Goal: Task Accomplishment & Management: Use online tool/utility

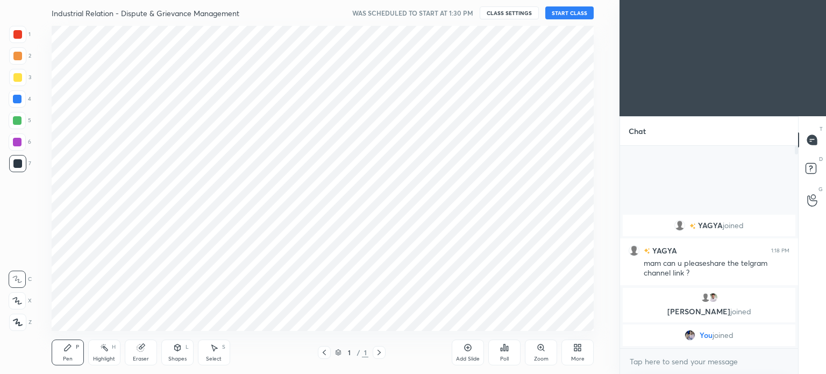
scroll to position [53439, 53168]
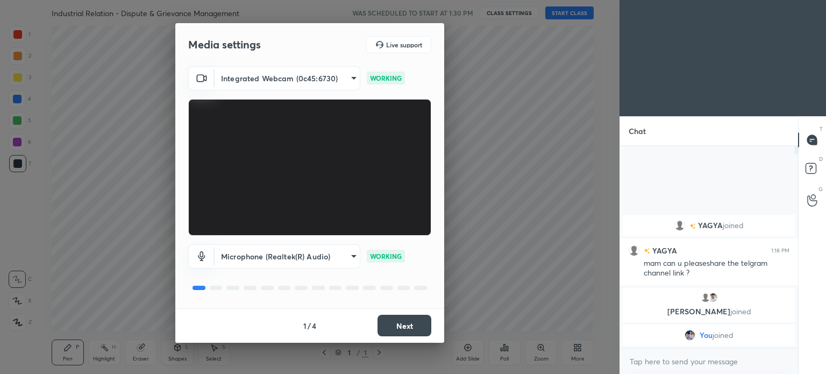
click at [397, 322] on button "Next" at bounding box center [404, 324] width 54 height 21
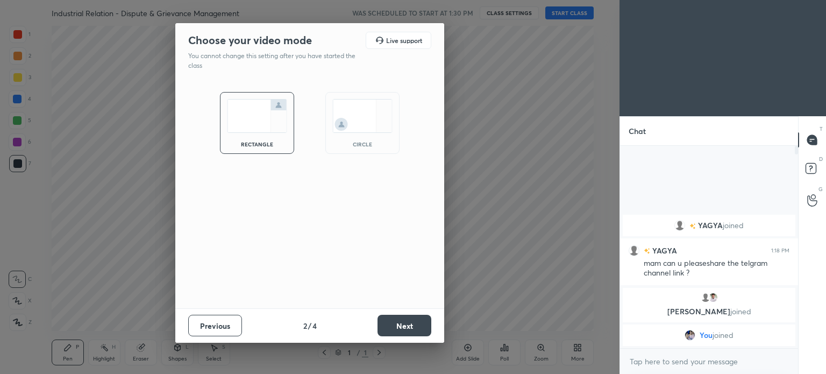
click at [350, 117] on img at bounding box center [362, 116] width 60 height 34
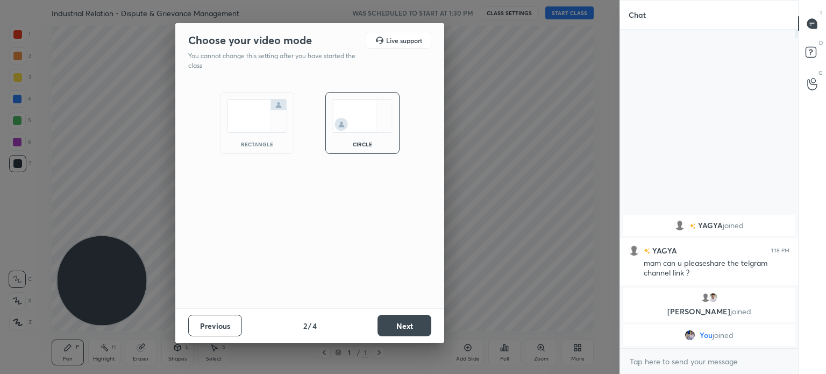
scroll to position [226, 175]
click at [407, 326] on button "Next" at bounding box center [404, 324] width 54 height 21
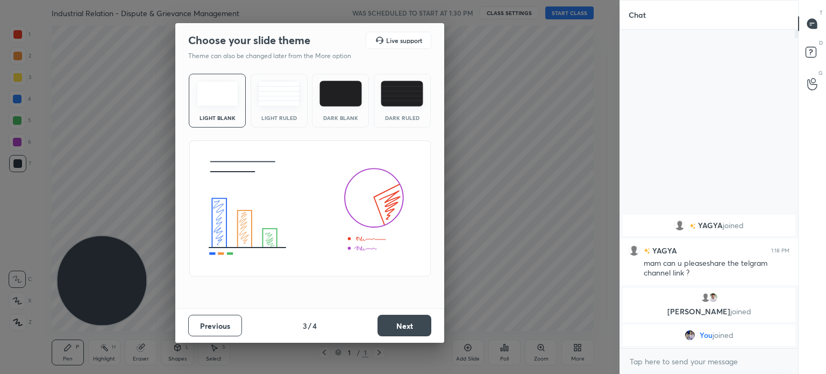
click at [413, 329] on button "Next" at bounding box center [404, 324] width 54 height 21
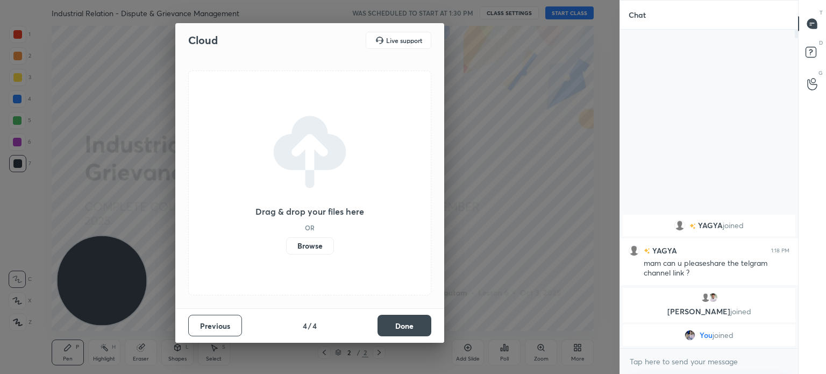
click at [291, 250] on label "Browse" at bounding box center [310, 245] width 48 height 17
click at [286, 250] on input "Browse" at bounding box center [286, 245] width 0 height 17
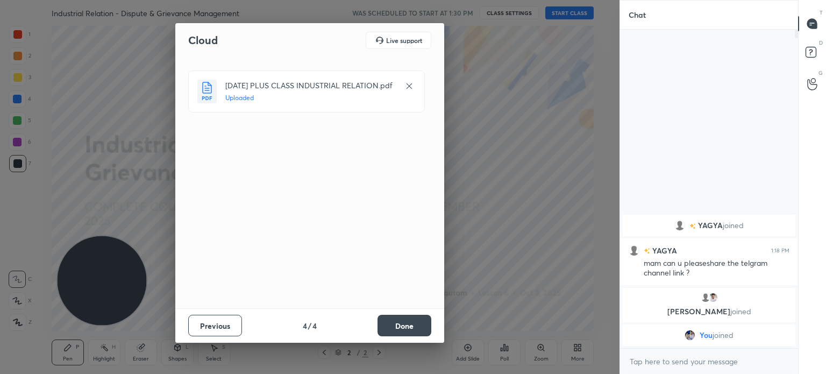
click at [413, 326] on button "Done" at bounding box center [404, 324] width 54 height 21
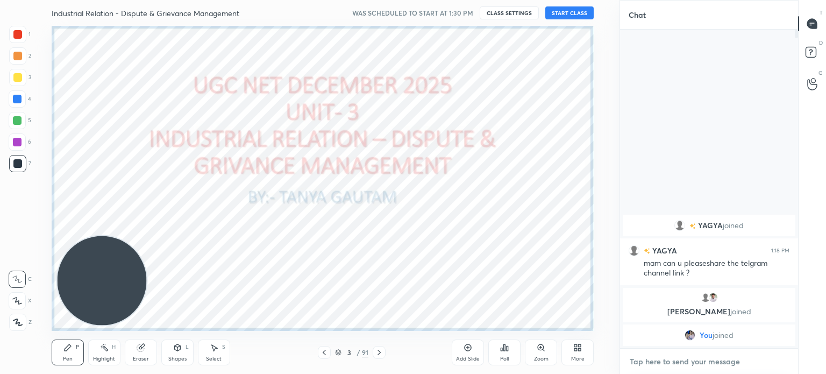
type textarea "x"
paste textarea "[URL][DOMAIN_NAME]"
type textarea "[URL][DOMAIN_NAME]"
type textarea "x"
type textarea "[URL][DOMAIN_NAME]"
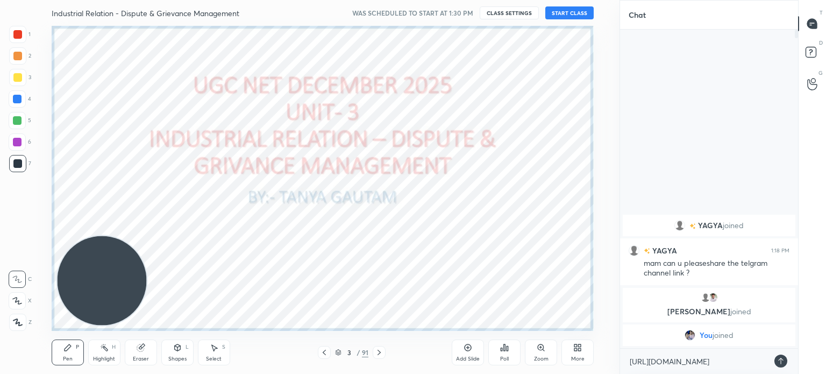
type textarea "x"
click at [778, 360] on icon at bounding box center [780, 360] width 5 height 6
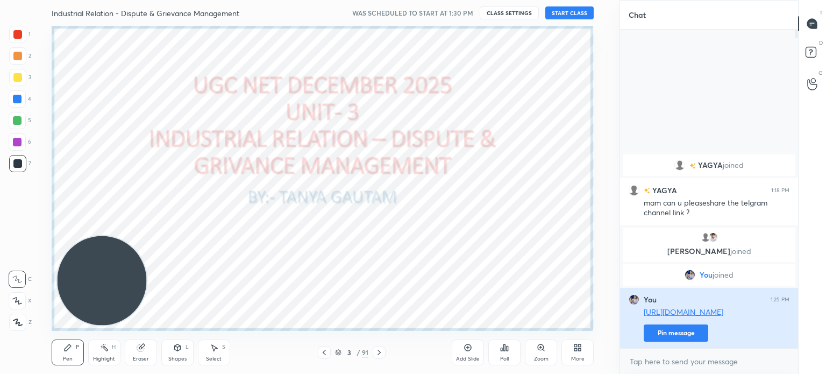
type textarea "x"
click at [694, 336] on button "Pin message" at bounding box center [675, 332] width 64 height 17
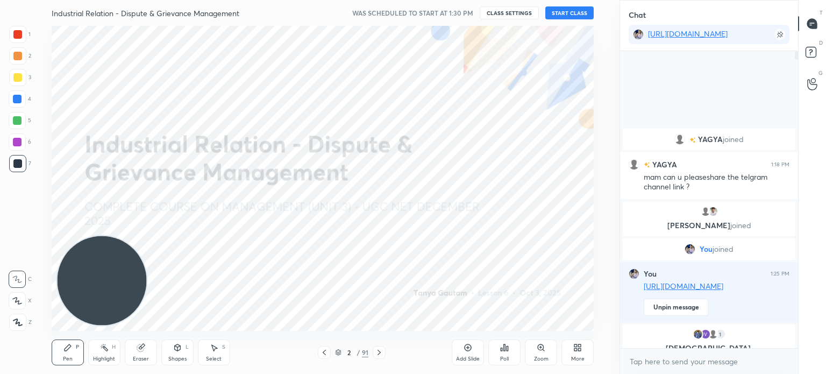
click at [573, 12] on button "START CLASS" at bounding box center [569, 12] width 48 height 13
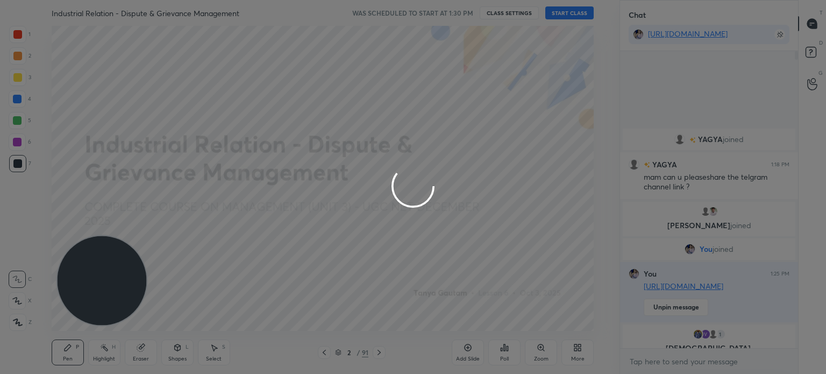
type textarea "x"
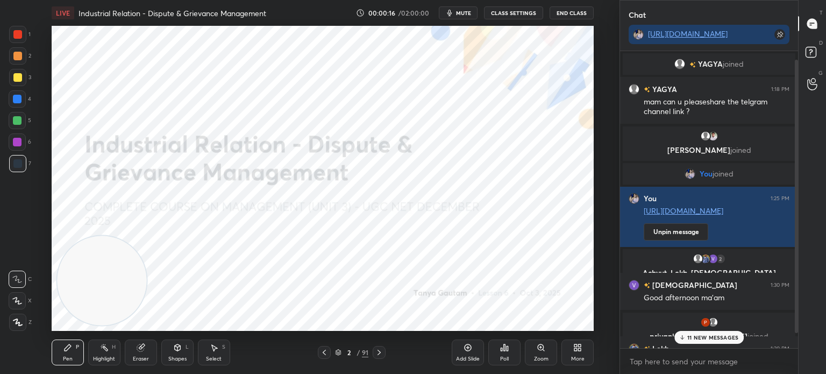
scroll to position [26, 0]
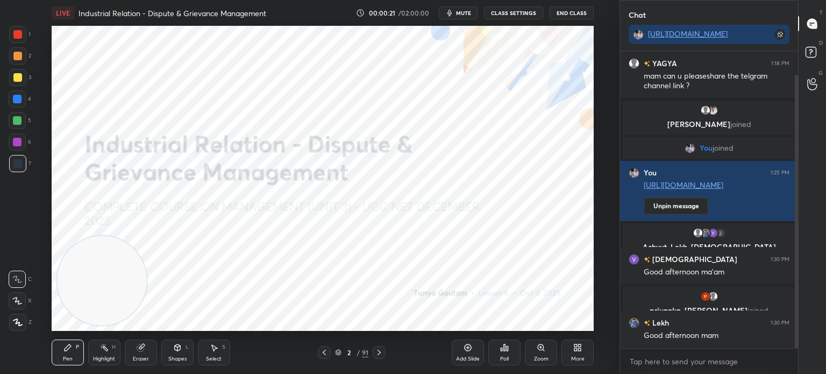
click at [13, 325] on icon at bounding box center [18, 322] width 10 height 8
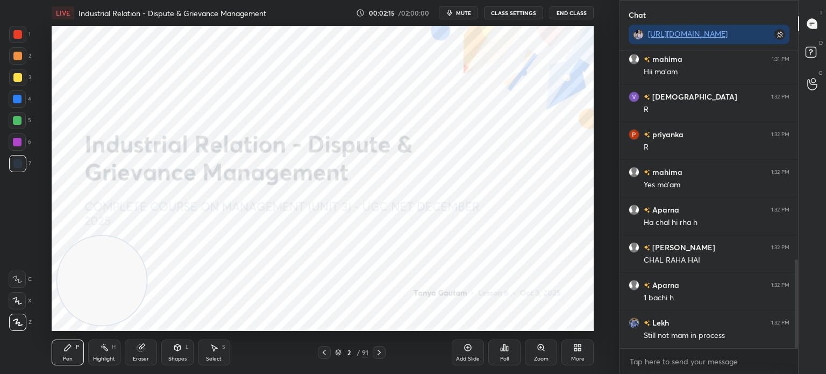
scroll to position [735, 0]
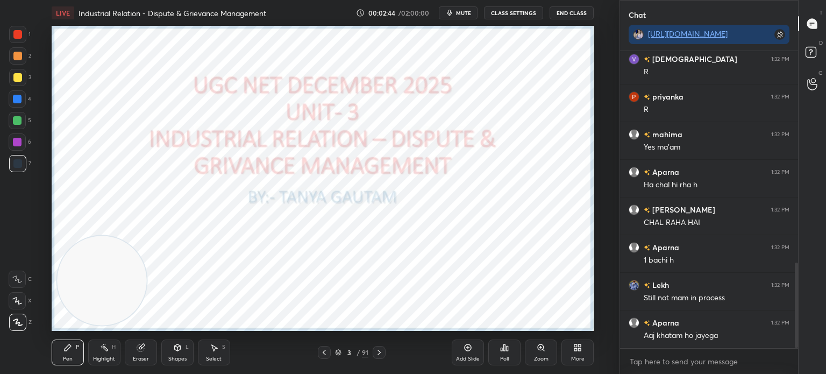
click at [467, 354] on div "Add Slide" at bounding box center [467, 352] width 32 height 26
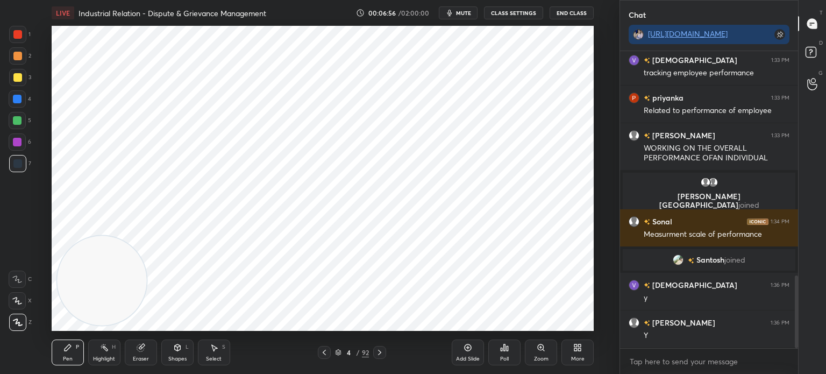
scroll to position [915, 0]
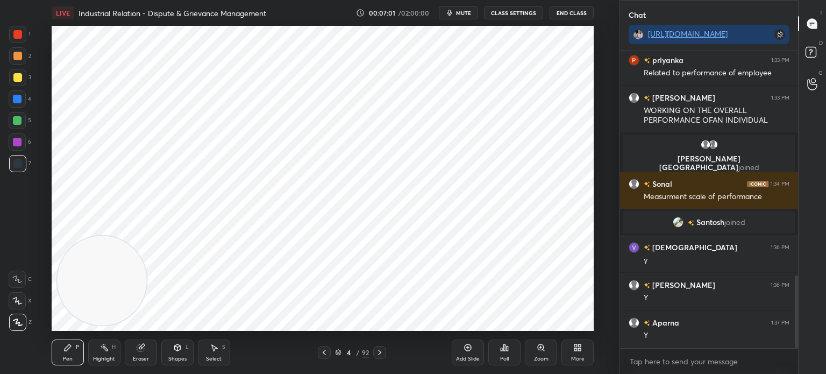
click at [381, 352] on icon at bounding box center [379, 351] width 3 height 5
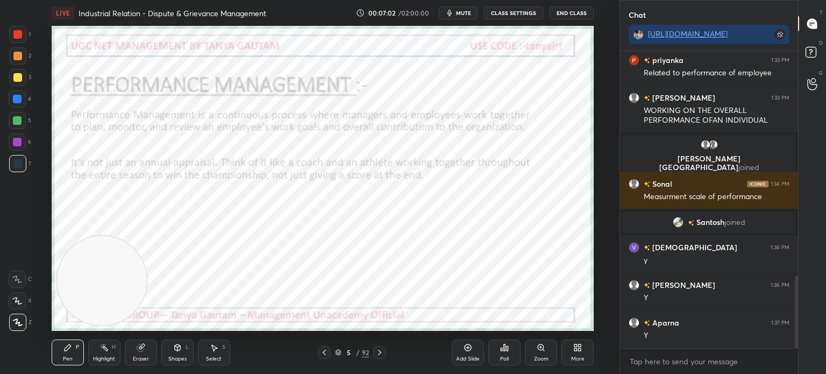
click at [322, 352] on icon at bounding box center [323, 351] width 3 height 5
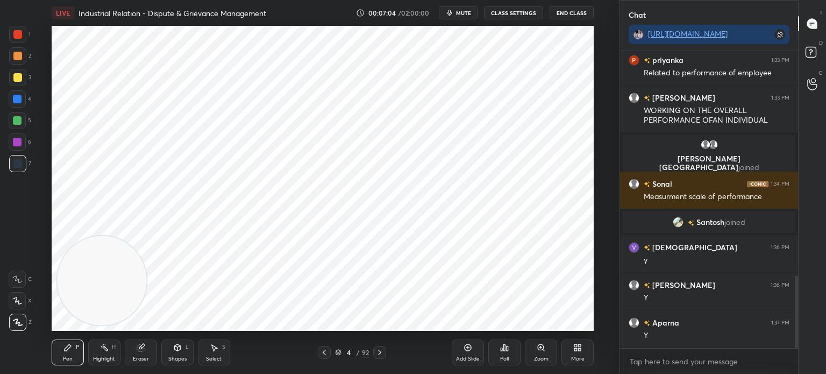
click at [457, 353] on div "Add Slide" at bounding box center [467, 352] width 32 height 26
click at [18, 33] on div at bounding box center [17, 34] width 9 height 9
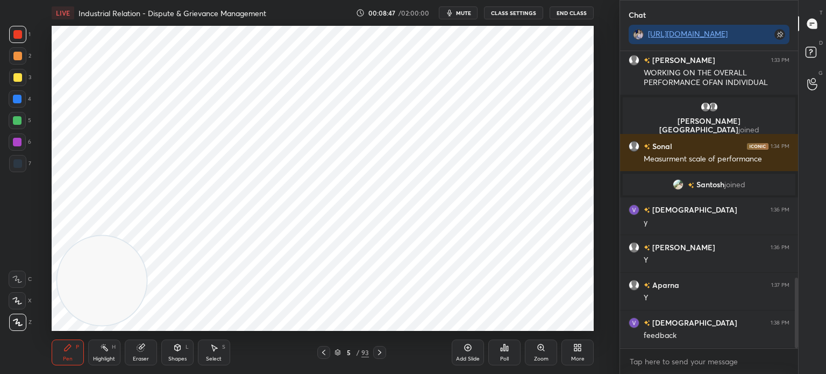
click at [13, 119] on div at bounding box center [17, 120] width 9 height 9
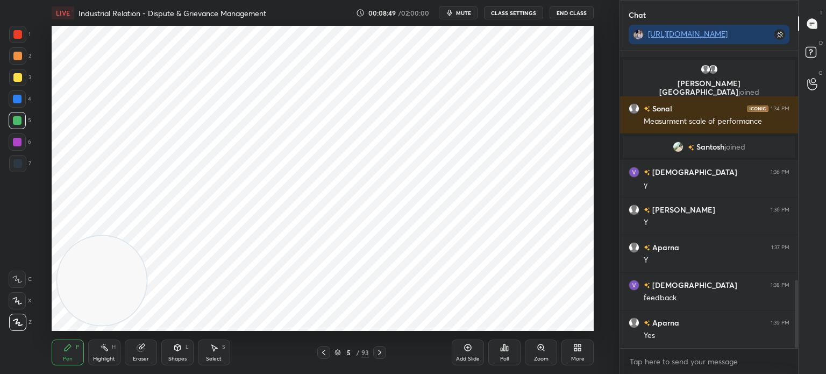
click at [177, 360] on div "Shapes" at bounding box center [177, 358] width 18 height 5
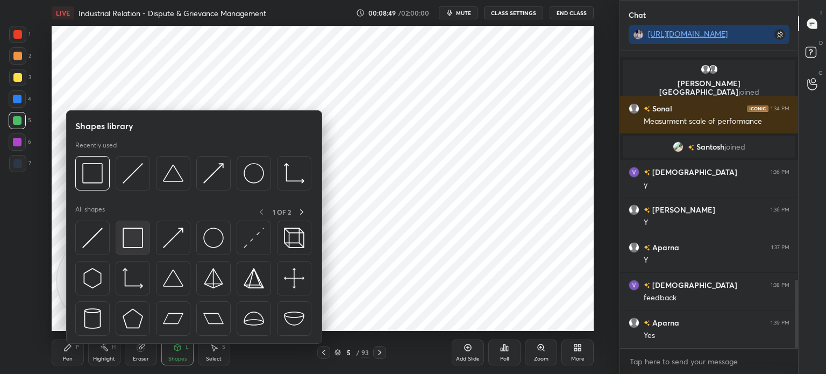
scroll to position [1028, 0]
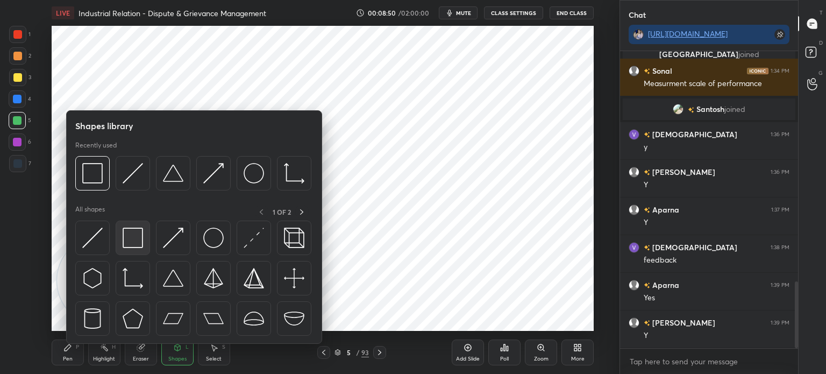
click at [129, 238] on img at bounding box center [133, 237] width 20 height 20
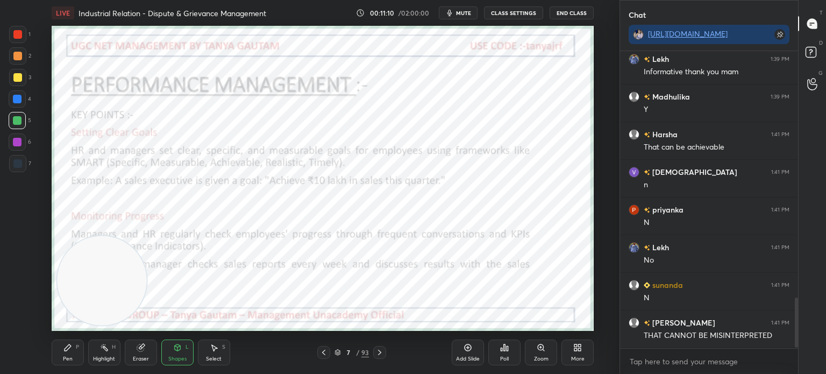
scroll to position [1479, 0]
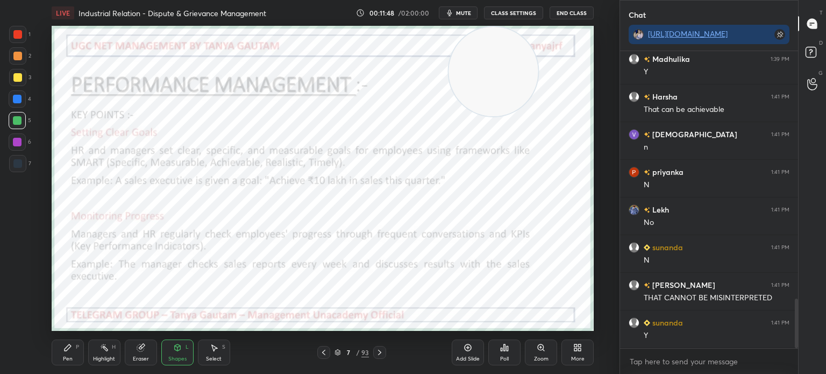
drag, startPoint x: 90, startPoint y: 289, endPoint x: 486, endPoint y: 70, distance: 451.7
click at [486, 70] on video at bounding box center [492, 71] width 89 height 89
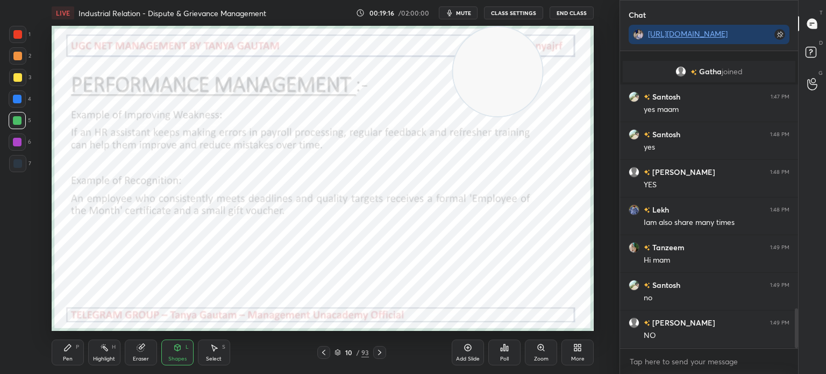
scroll to position [1919, 0]
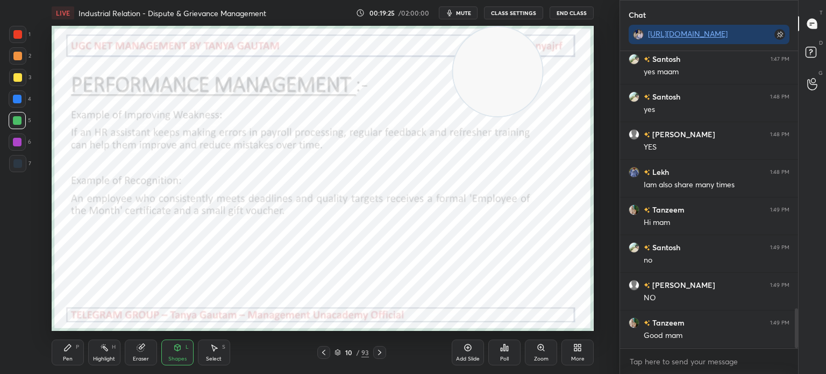
click at [460, 353] on div "Add Slide" at bounding box center [467, 352] width 32 height 26
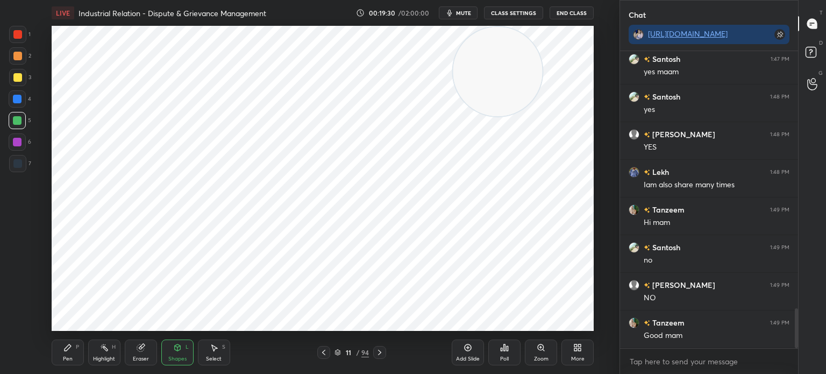
click at [65, 343] on icon at bounding box center [67, 347] width 9 height 9
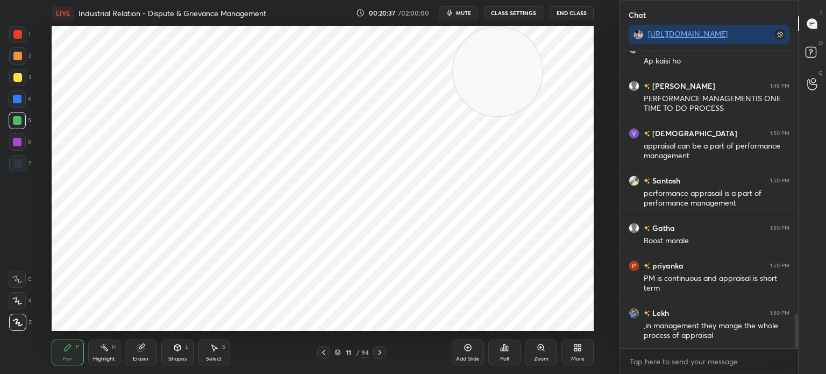
scroll to position [2306, 0]
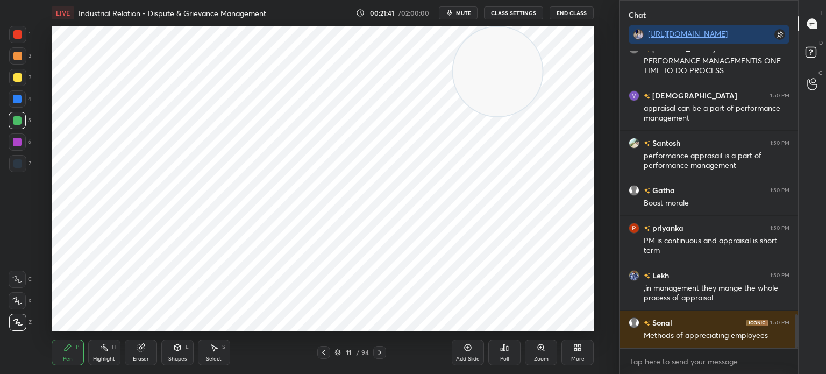
click at [471, 360] on div "Add Slide" at bounding box center [468, 358] width 24 height 5
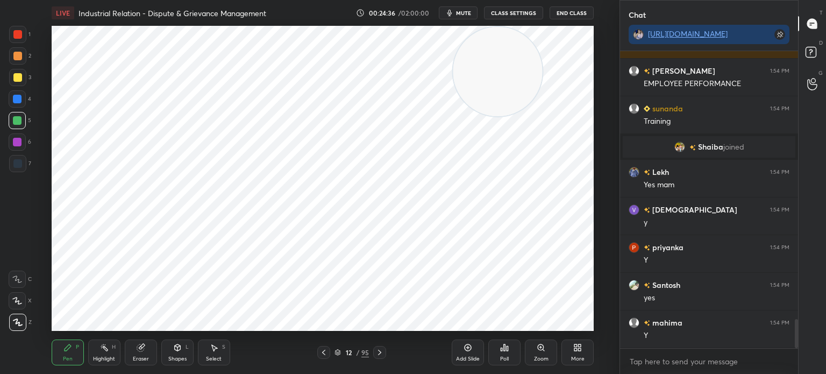
scroll to position [2782, 0]
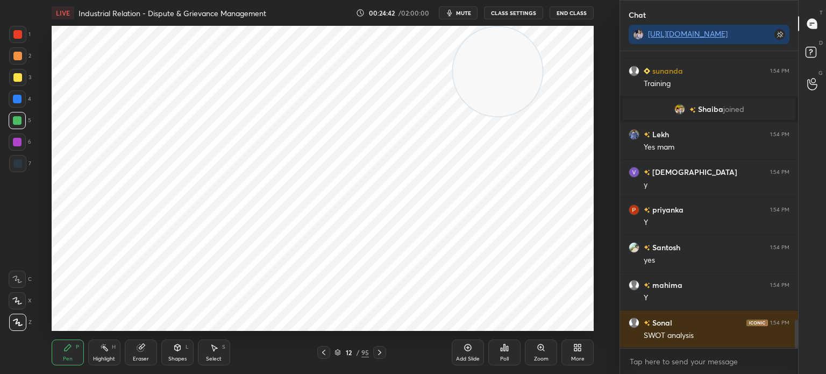
click at [469, 349] on icon at bounding box center [467, 347] width 9 height 9
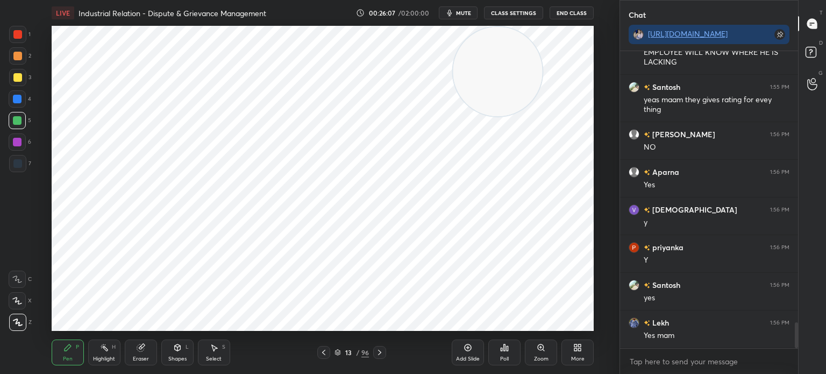
scroll to position [3140, 0]
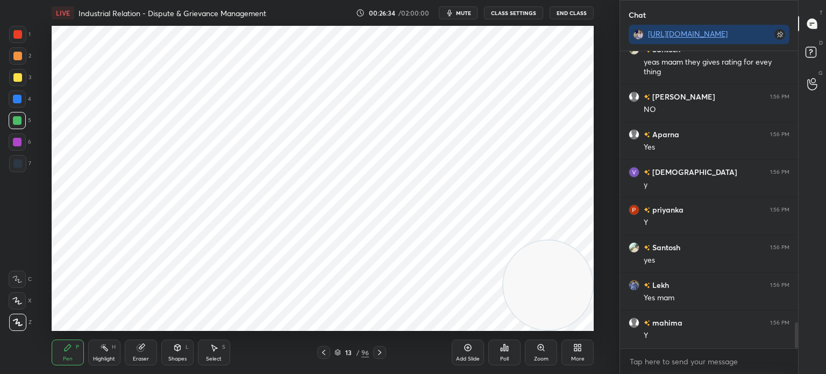
drag, startPoint x: 490, startPoint y: 81, endPoint x: 550, endPoint y: 353, distance: 279.1
click at [550, 353] on div "LIVE Industrial Relation - Dispute & Grievance Management 00:26:34 / 02:00:00 m…" at bounding box center [322, 187] width 576 height 374
click at [16, 32] on div at bounding box center [17, 34] width 9 height 9
click at [171, 351] on div "Shapes L" at bounding box center [177, 352] width 32 height 26
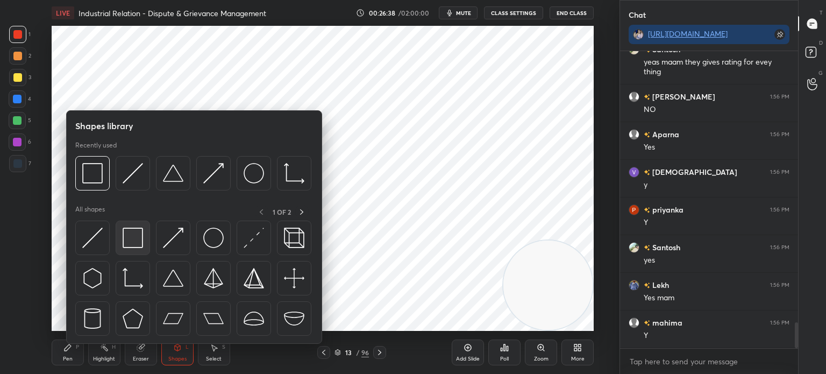
click at [135, 238] on img at bounding box center [133, 237] width 20 height 20
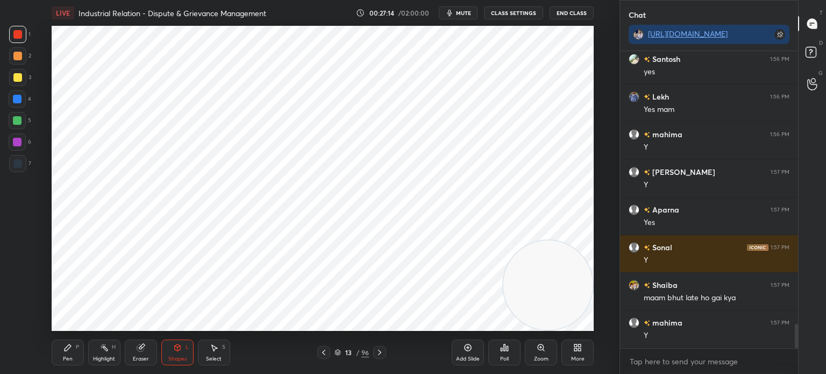
scroll to position [3365, 0]
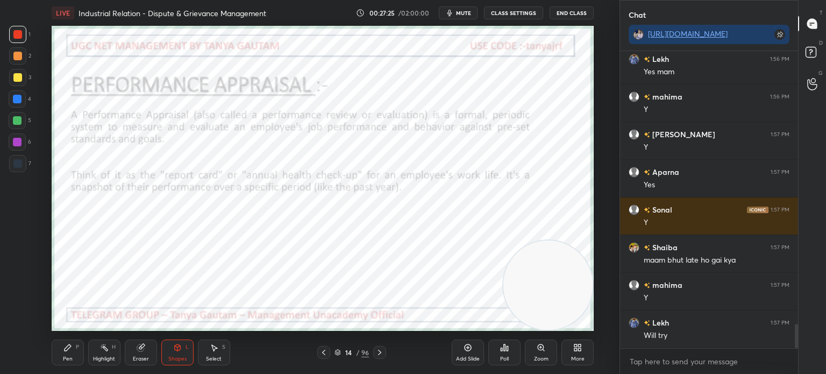
click at [464, 17] on button "mute" at bounding box center [458, 12] width 39 height 13
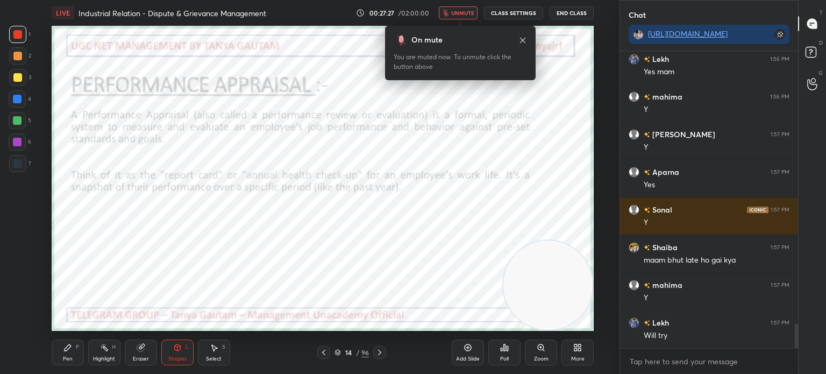
click at [464, 16] on span "unmute" at bounding box center [462, 13] width 23 height 8
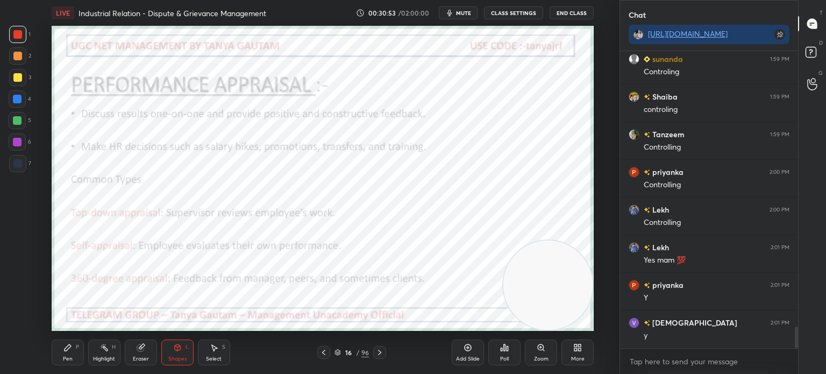
scroll to position [3855, 0]
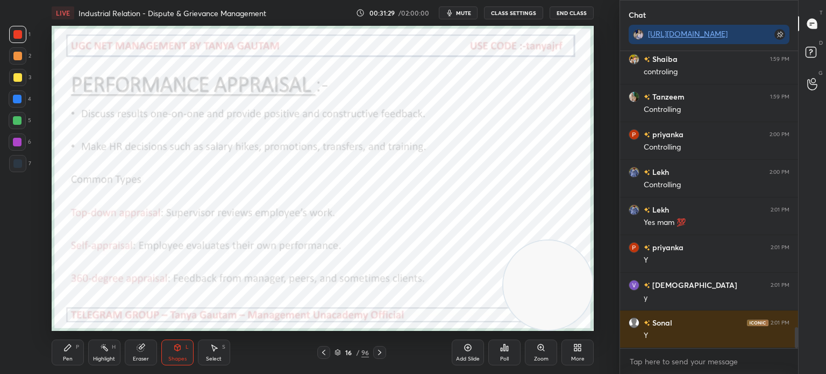
click at [66, 356] on div "Pen" at bounding box center [68, 358] width 10 height 5
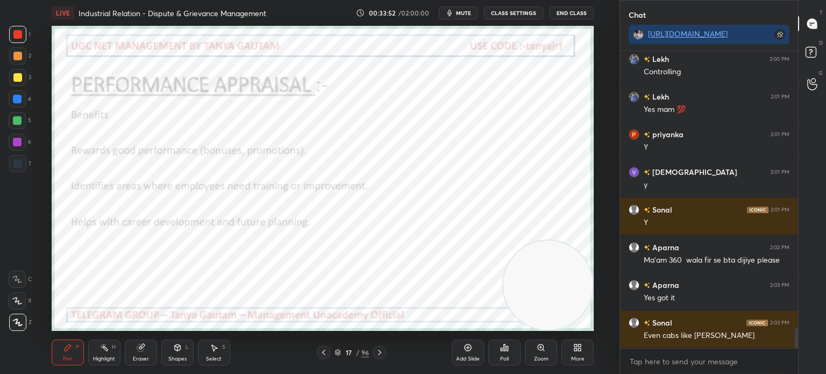
scroll to position [4005, 0]
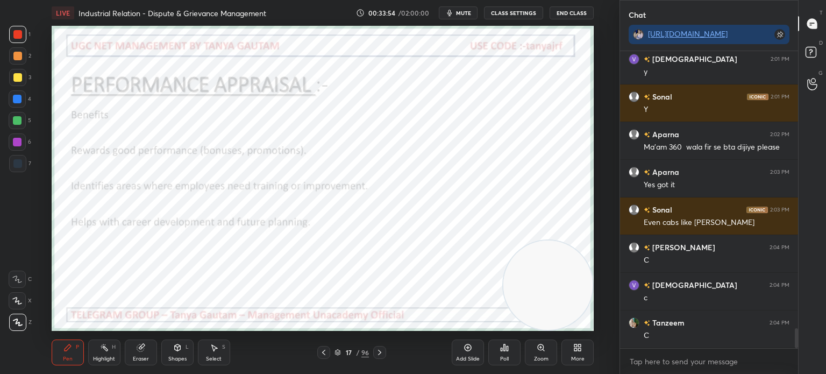
click at [466, 12] on span "mute" at bounding box center [463, 13] width 15 height 8
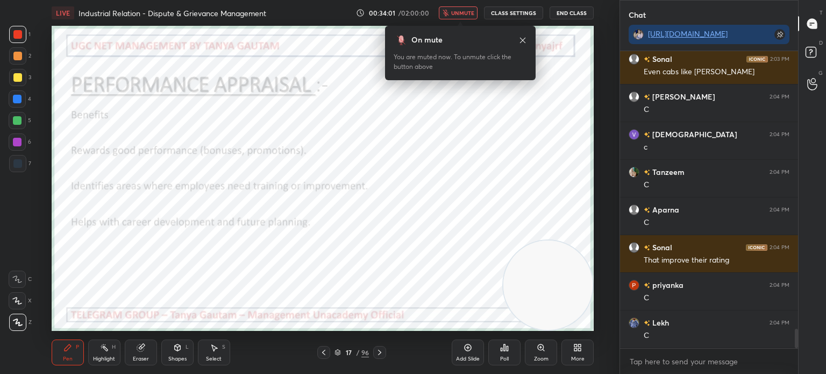
scroll to position [4268, 0]
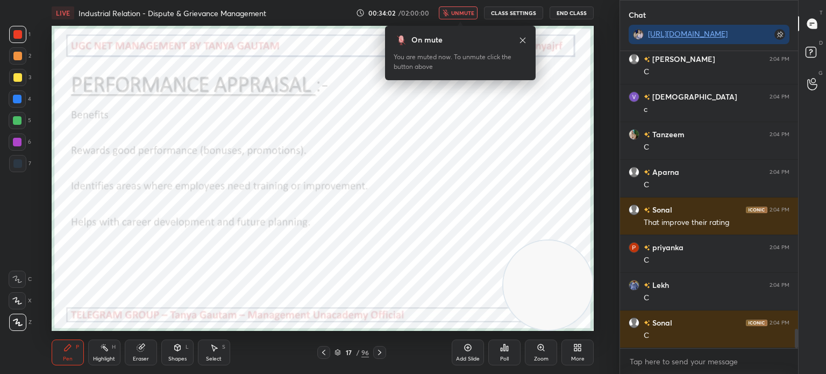
click at [466, 12] on span "unmute" at bounding box center [462, 13] width 23 height 8
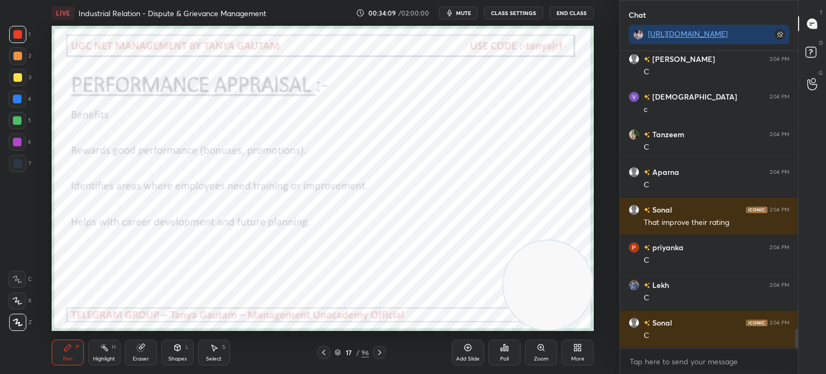
scroll to position [4306, 0]
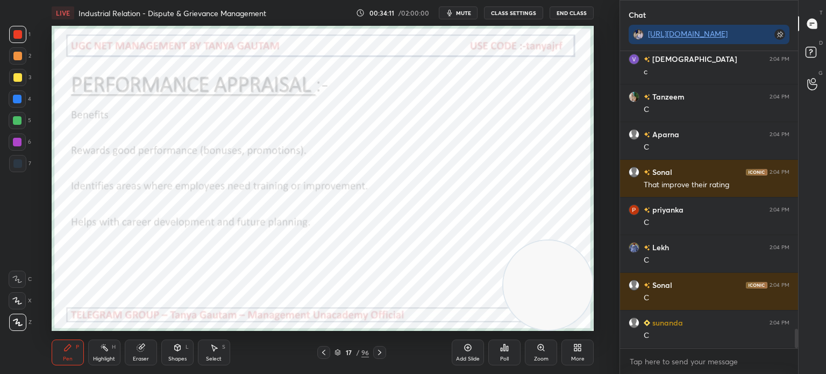
click at [382, 354] on icon at bounding box center [379, 352] width 9 height 9
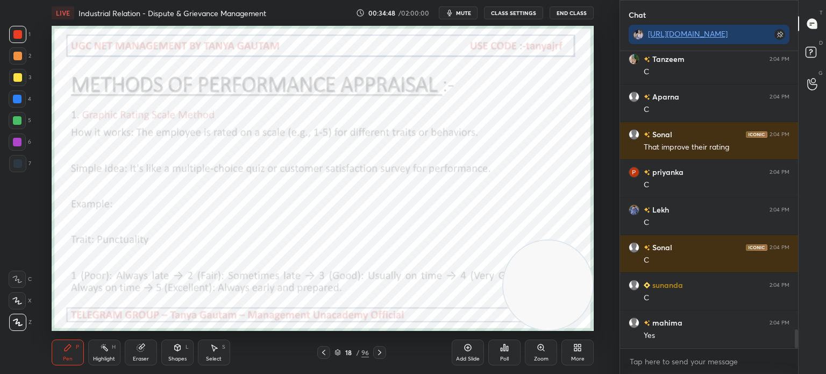
scroll to position [4381, 0]
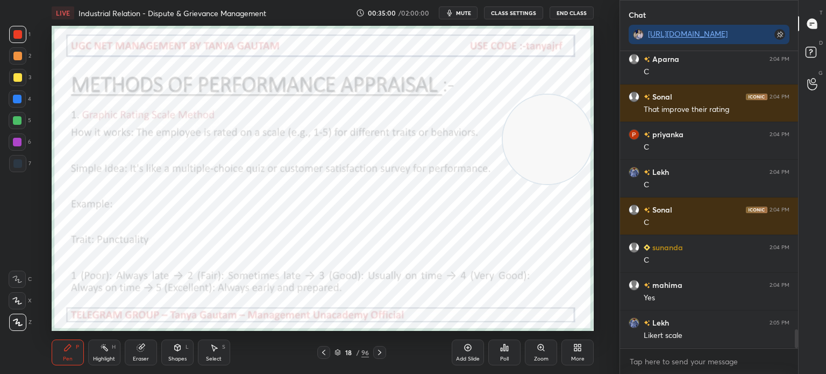
drag, startPoint x: 544, startPoint y: 295, endPoint x: 544, endPoint y: 142, distance: 152.6
click at [544, 142] on video at bounding box center [547, 139] width 89 height 89
drag, startPoint x: 557, startPoint y: 133, endPoint x: 533, endPoint y: 51, distance: 85.2
click at [533, 51] on video at bounding box center [522, 71] width 89 height 89
click at [516, 27] on video at bounding box center [522, 71] width 89 height 89
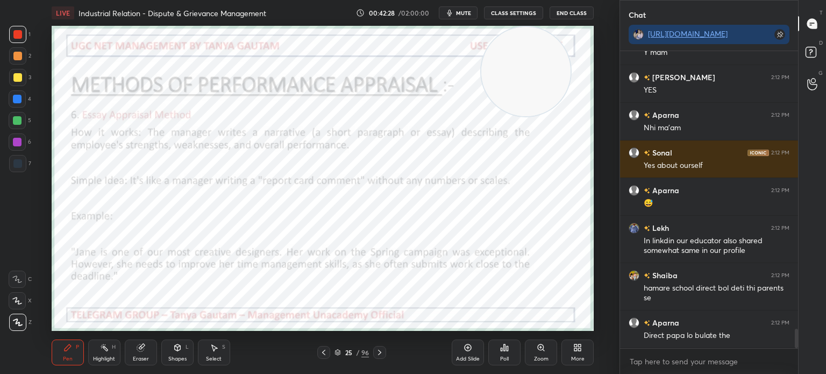
scroll to position [4247, 0]
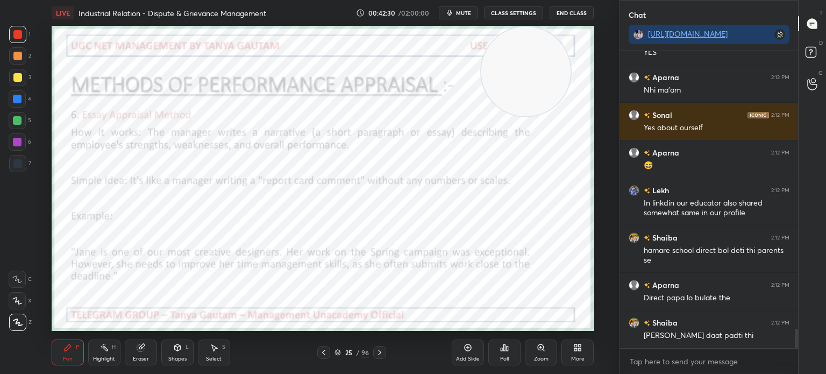
click at [379, 353] on icon at bounding box center [379, 352] width 9 height 9
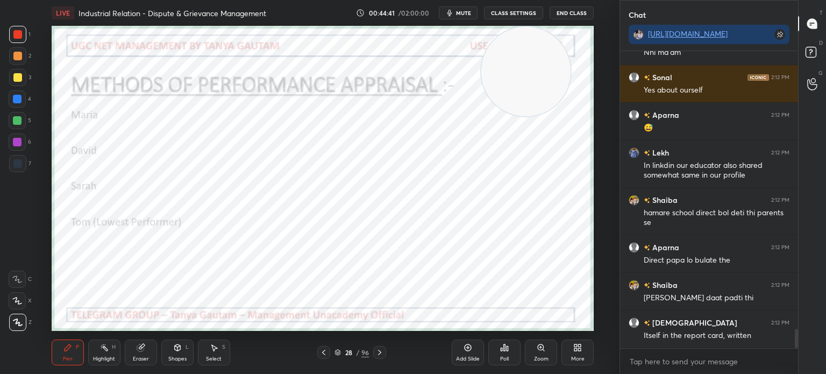
click at [459, 10] on span "mute" at bounding box center [463, 13] width 15 height 8
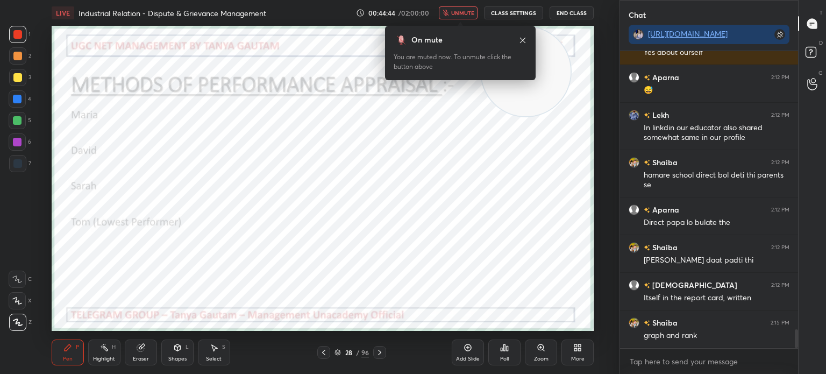
click at [459, 10] on span "unmute" at bounding box center [462, 13] width 23 height 8
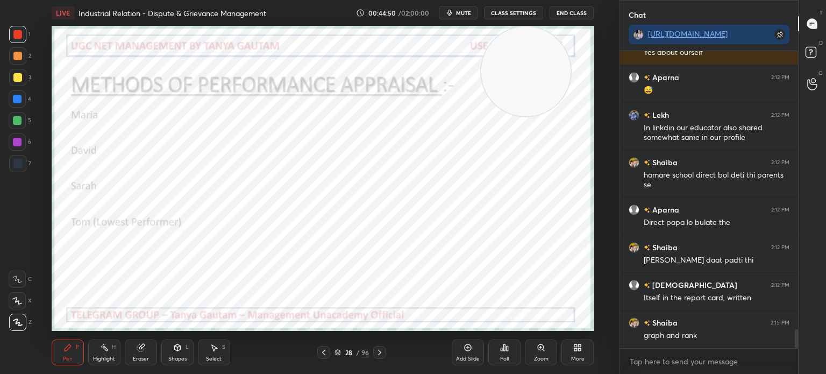
scroll to position [4360, 0]
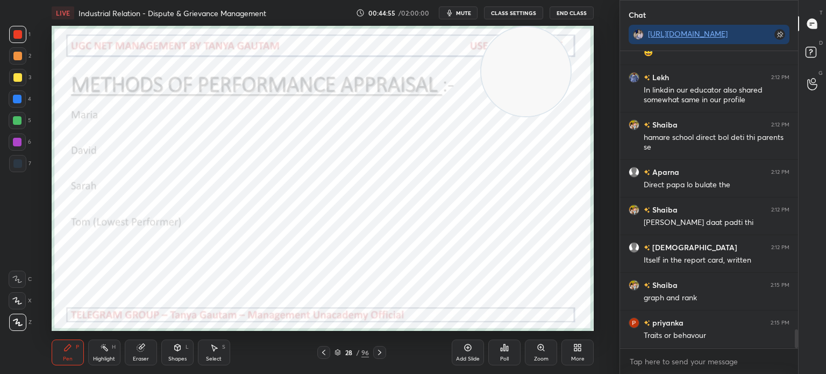
click at [381, 354] on icon at bounding box center [379, 352] width 9 height 9
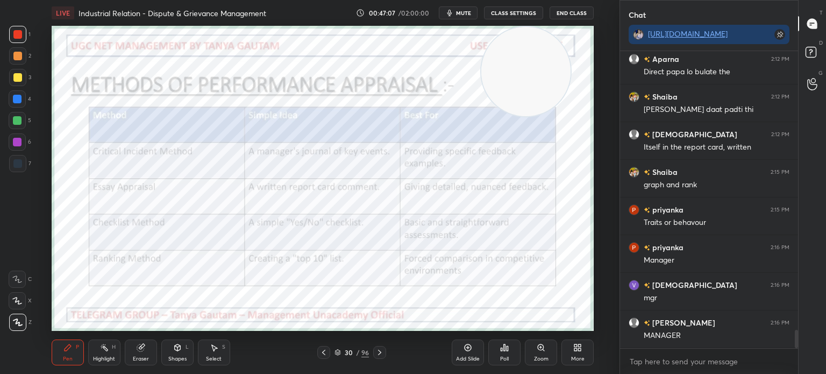
scroll to position [4510, 0]
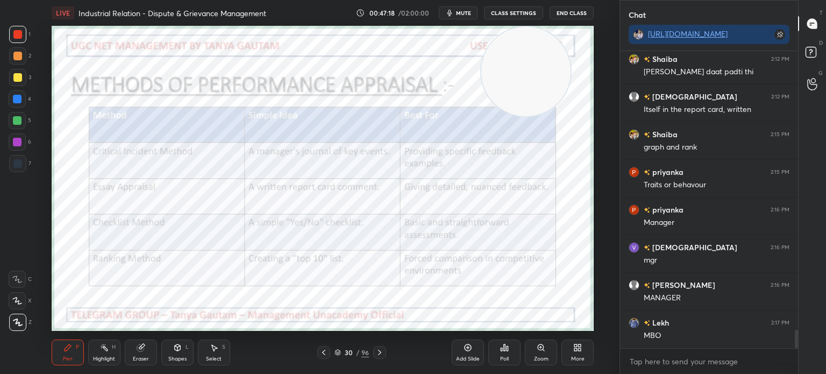
click at [463, 352] on div "Add Slide" at bounding box center [467, 352] width 32 height 26
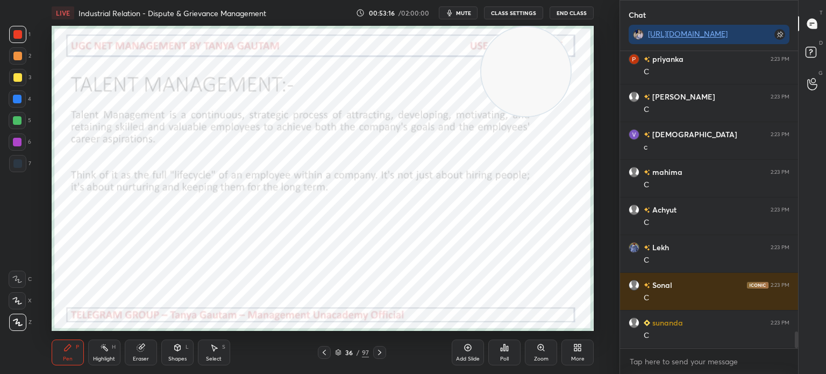
scroll to position [4962, 0]
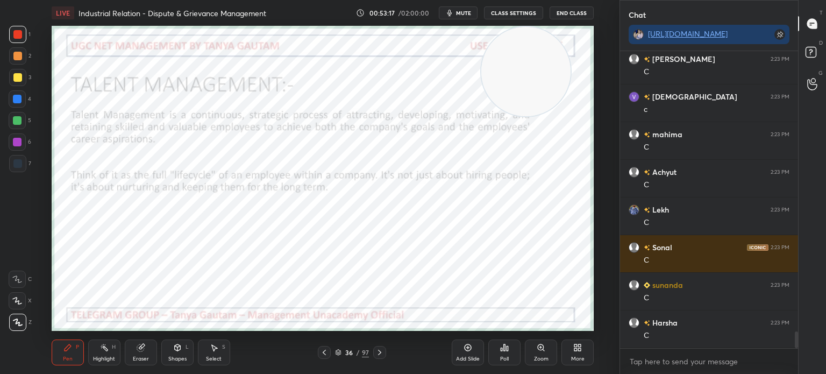
click at [323, 356] on div at bounding box center [324, 352] width 13 height 13
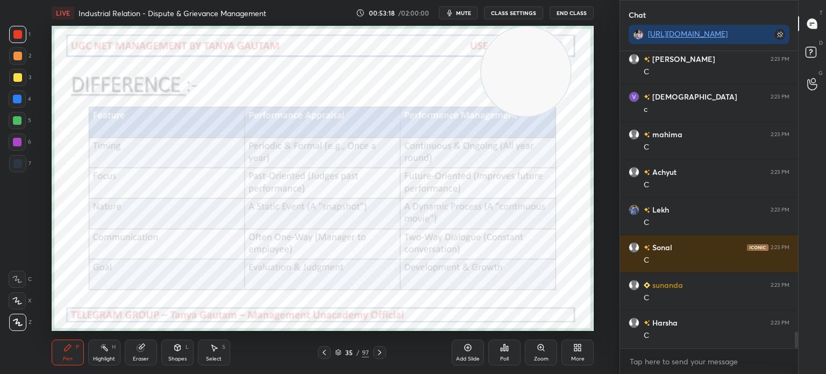
click at [462, 353] on div "Add Slide" at bounding box center [467, 352] width 32 height 26
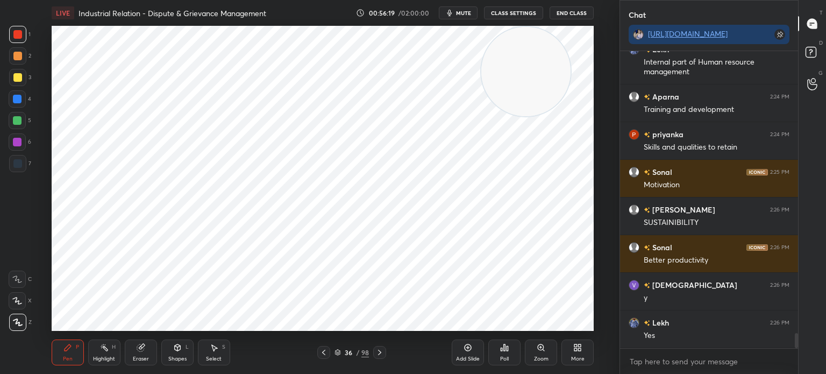
scroll to position [5517, 0]
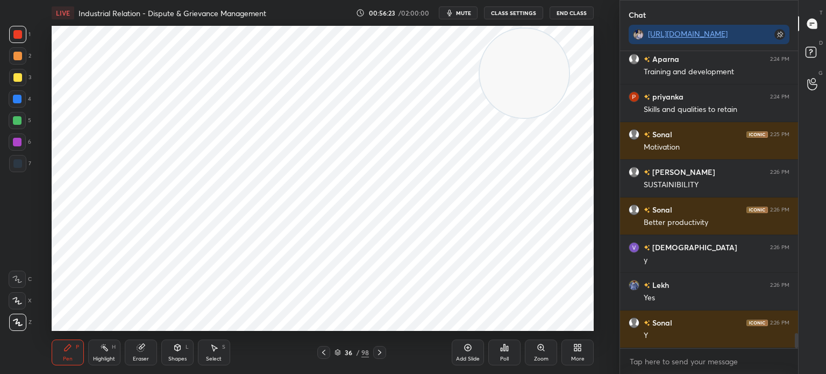
drag, startPoint x: 535, startPoint y: 116, endPoint x: 536, endPoint y: 122, distance: 6.5
click at [535, 118] on video at bounding box center [523, 72] width 89 height 89
drag, startPoint x: 511, startPoint y: 90, endPoint x: 497, endPoint y: 62, distance: 31.5
click at [497, 62] on video at bounding box center [523, 74] width 89 height 89
click at [383, 351] on icon at bounding box center [379, 352] width 9 height 9
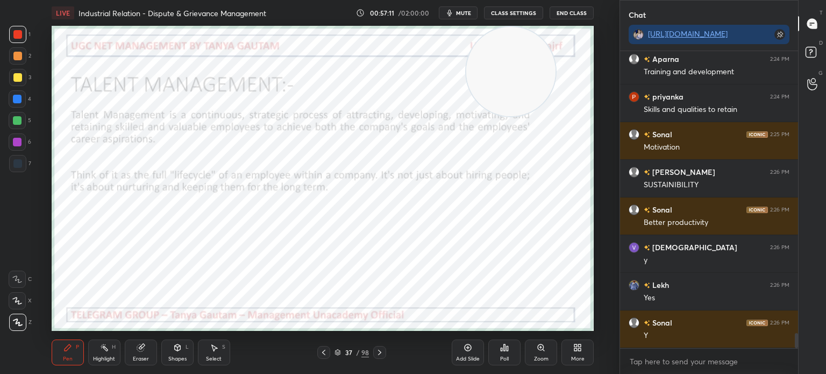
click at [325, 354] on icon at bounding box center [323, 351] width 3 height 5
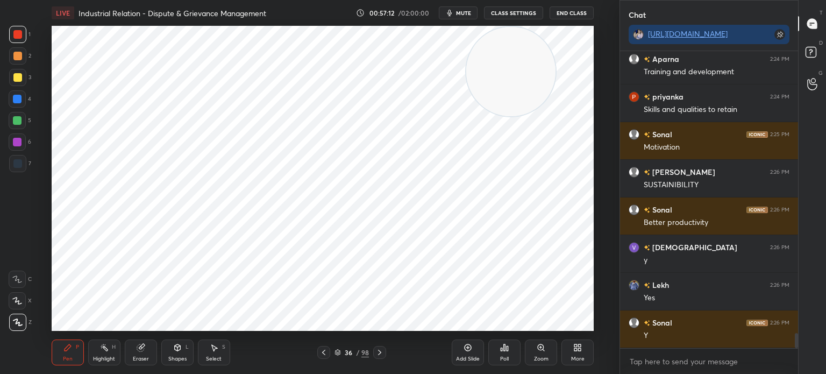
click at [471, 353] on div "Add Slide" at bounding box center [467, 352] width 32 height 26
click at [18, 115] on div at bounding box center [17, 120] width 17 height 17
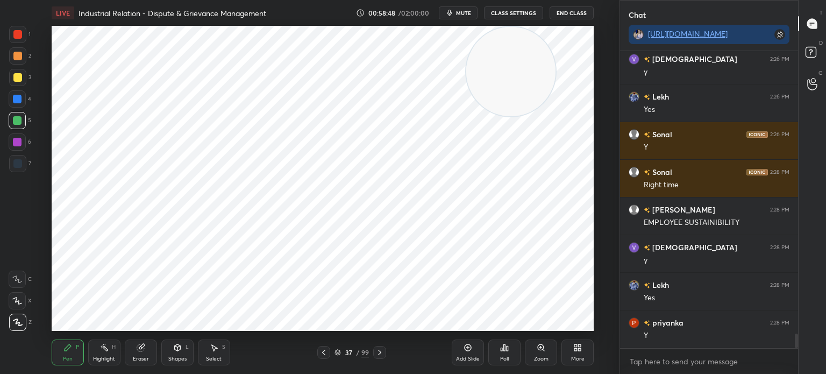
scroll to position [5743, 0]
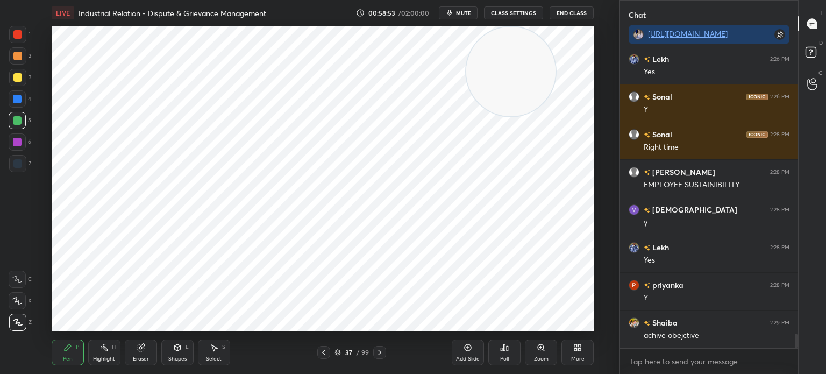
drag, startPoint x: 15, startPoint y: 98, endPoint x: 11, endPoint y: 116, distance: 17.6
click at [14, 98] on div at bounding box center [17, 99] width 9 height 9
click at [182, 358] on div "Shapes" at bounding box center [177, 358] width 18 height 5
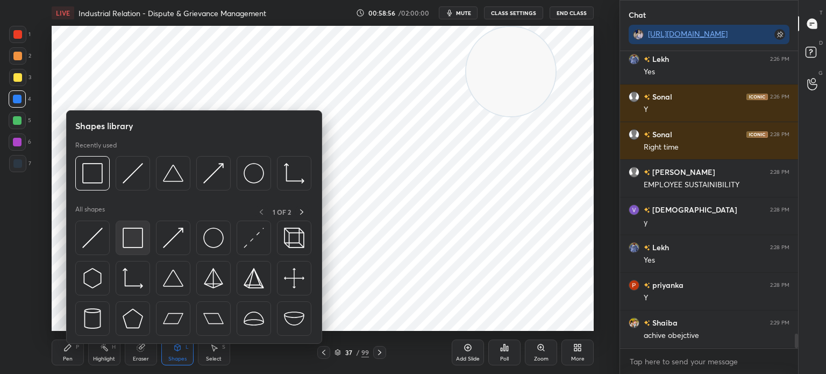
click at [129, 242] on img at bounding box center [133, 237] width 20 height 20
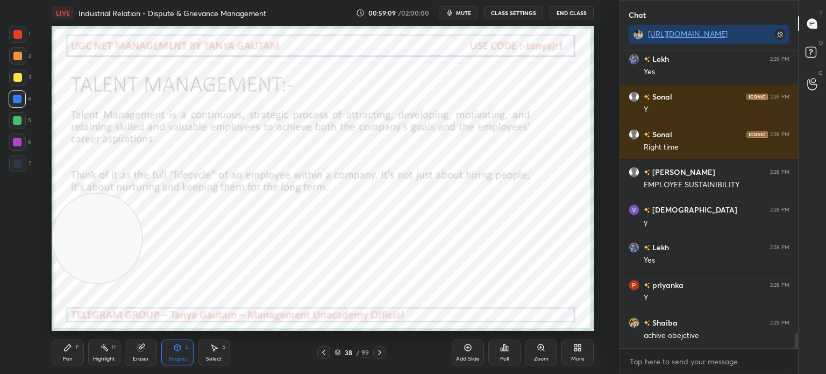
drag, startPoint x: 523, startPoint y: 96, endPoint x: 75, endPoint y: 262, distance: 478.7
click at [75, 262] on video at bounding box center [97, 237] width 89 height 89
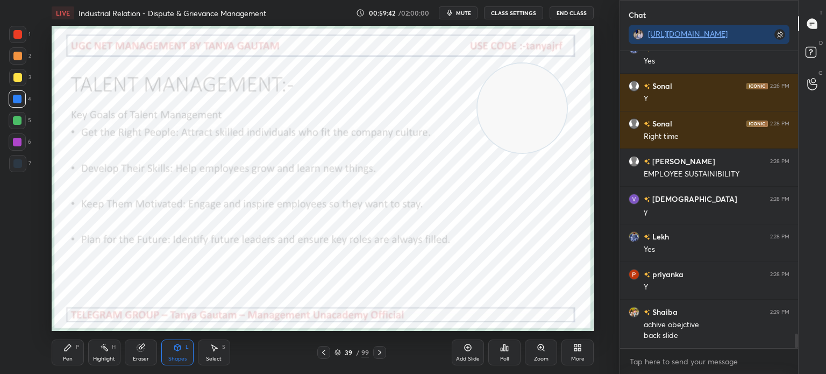
drag, startPoint x: 80, startPoint y: 264, endPoint x: 504, endPoint y: 134, distance: 443.5
click at [504, 134] on video at bounding box center [521, 107] width 89 height 89
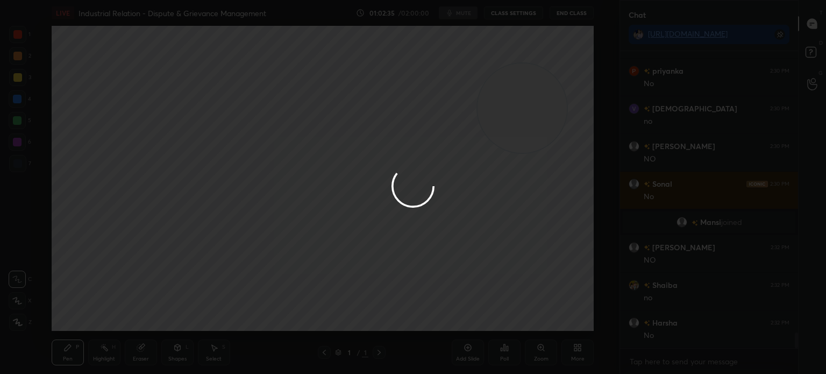
scroll to position [5472, 0]
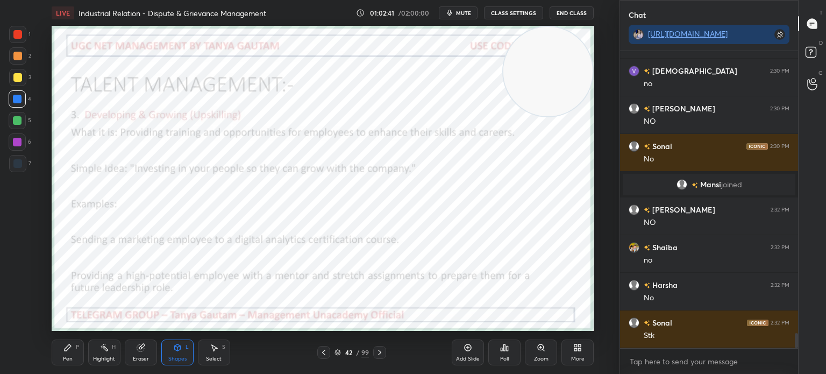
drag, startPoint x: 519, startPoint y: 122, endPoint x: 547, endPoint y: 68, distance: 60.6
click at [547, 68] on video at bounding box center [547, 71] width 89 height 89
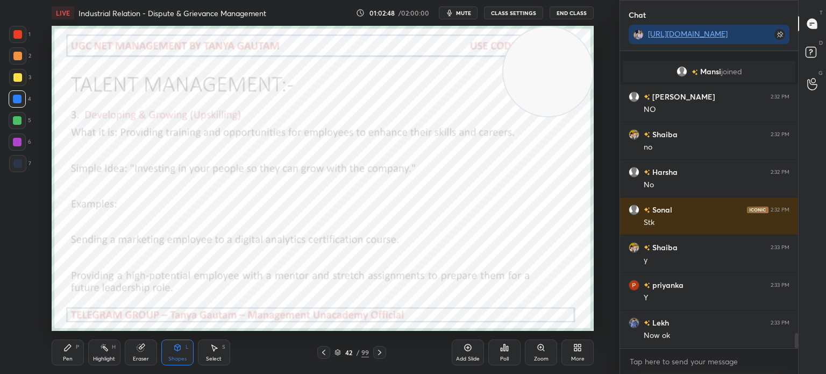
scroll to position [5623, 0]
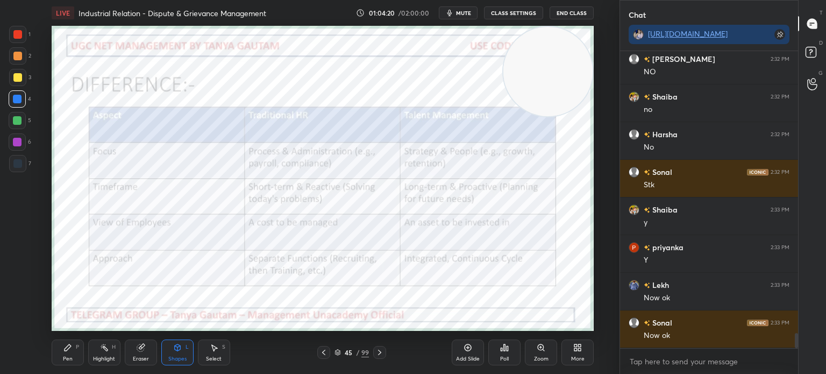
click at [67, 357] on div "Pen" at bounding box center [68, 358] width 10 height 5
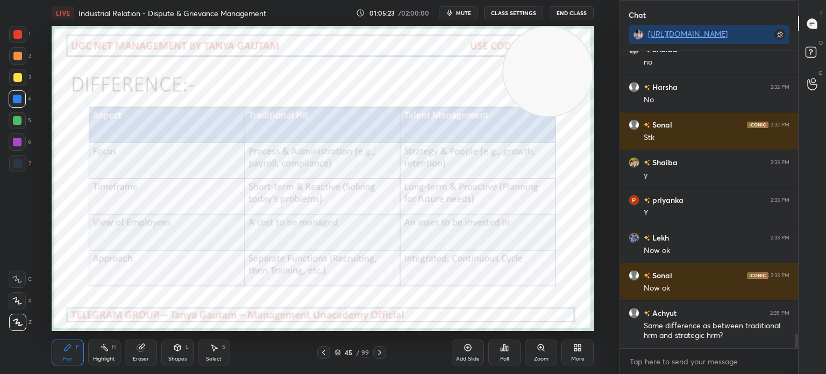
scroll to position [5708, 0]
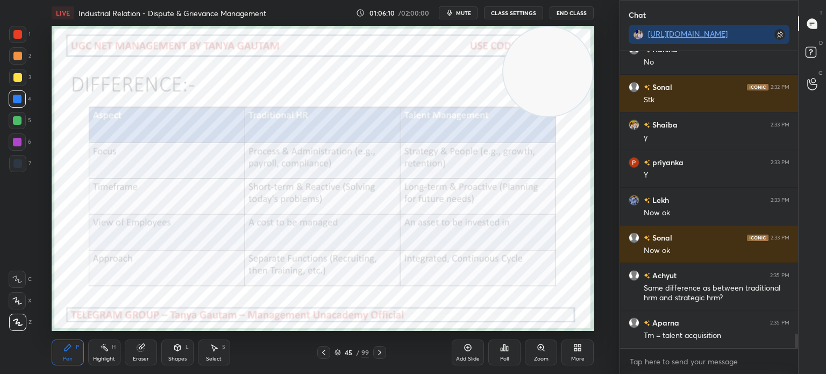
click at [463, 15] on span "mute" at bounding box center [463, 13] width 15 height 8
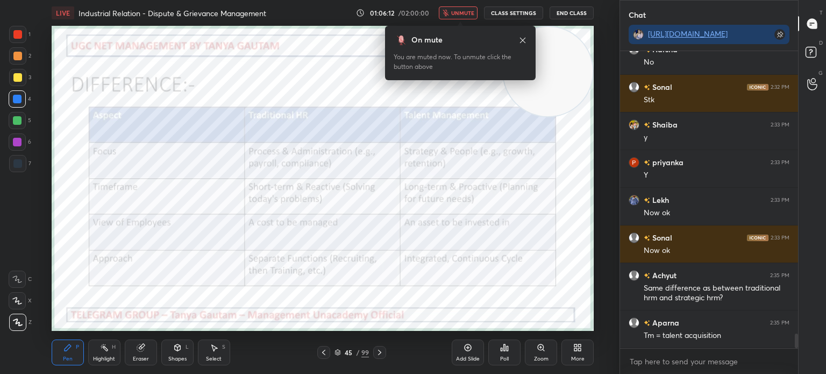
click at [463, 15] on span "unmute" at bounding box center [462, 13] width 23 height 8
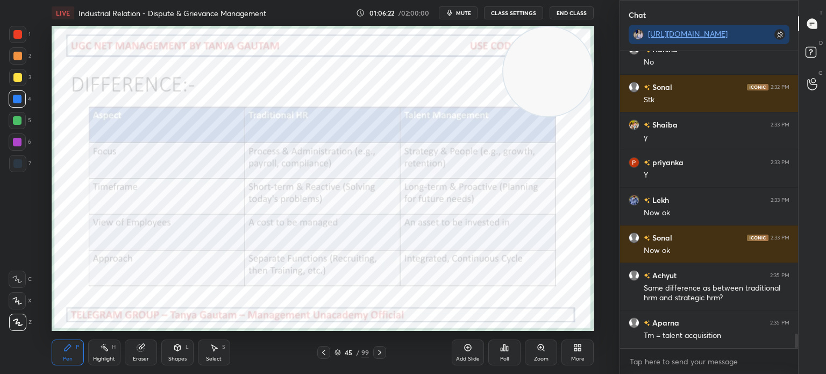
click at [470, 352] on div "Add Slide" at bounding box center [467, 352] width 32 height 26
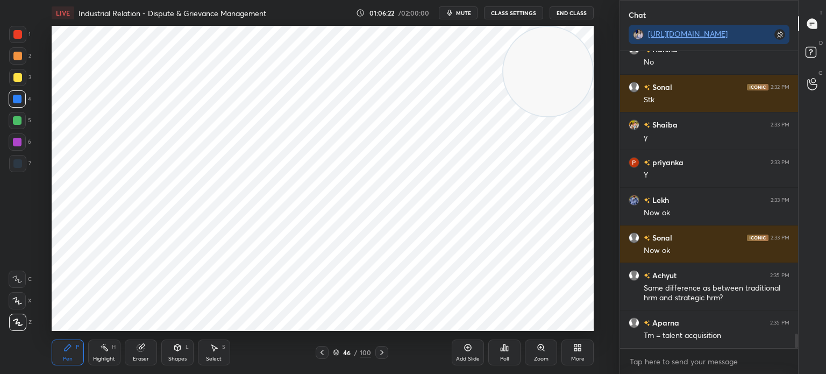
scroll to position [5745, 0]
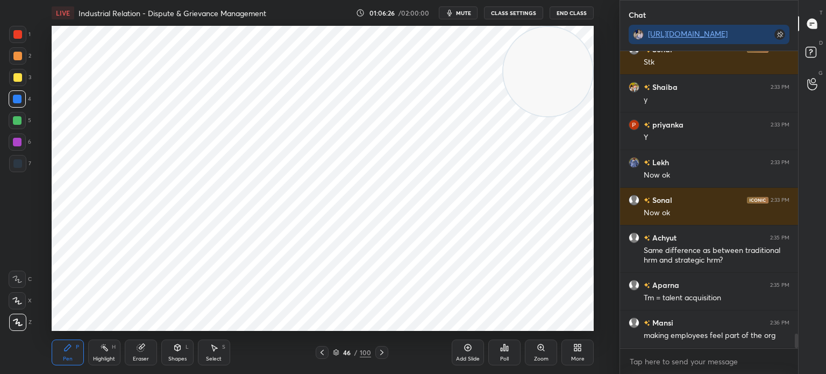
click at [23, 37] on div at bounding box center [17, 34] width 17 height 17
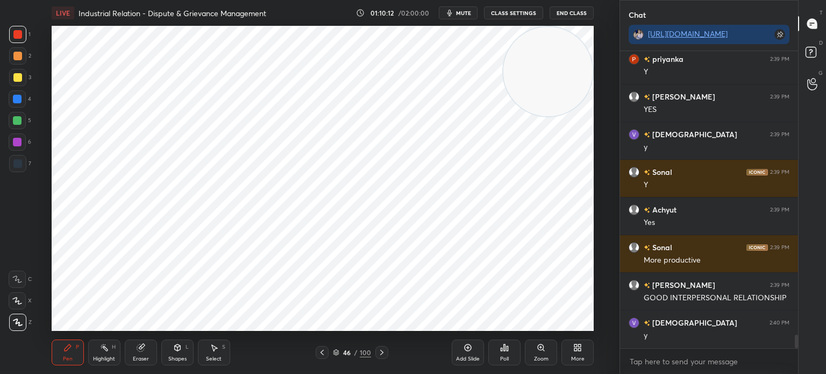
scroll to position [6386, 0]
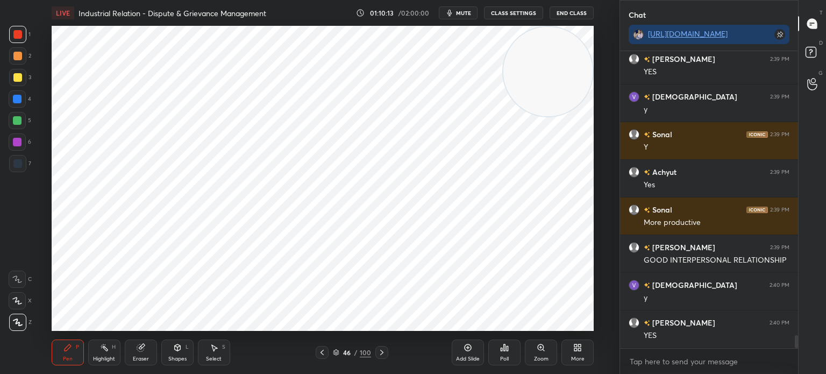
click at [504, 115] on div "Setting up your live class Poll for secs No correct answer Start poll" at bounding box center [323, 178] width 542 height 305
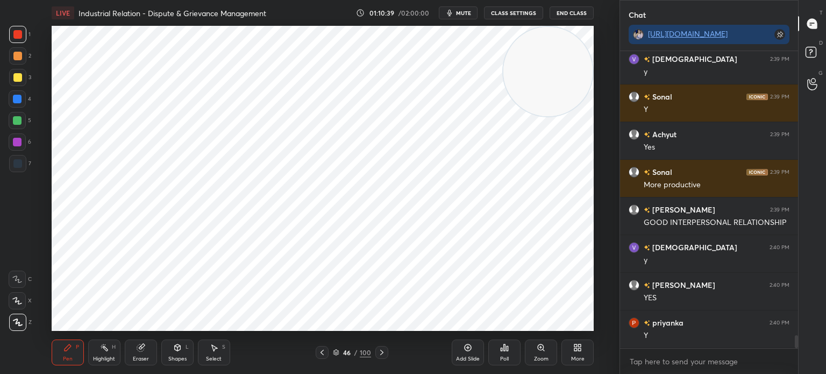
click at [471, 353] on div "Add Slide" at bounding box center [467, 352] width 32 height 26
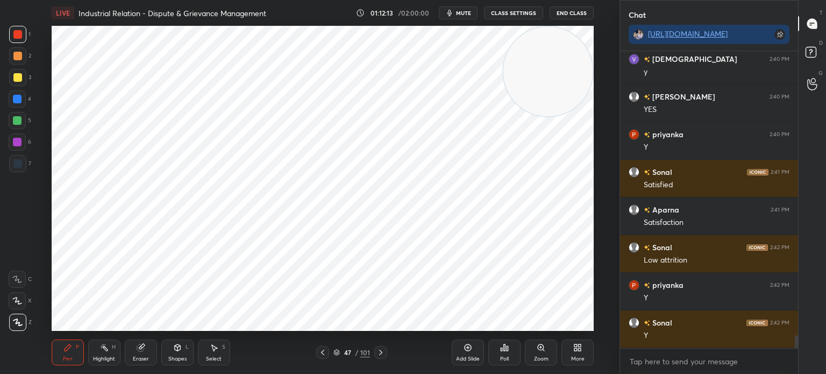
scroll to position [6649, 0]
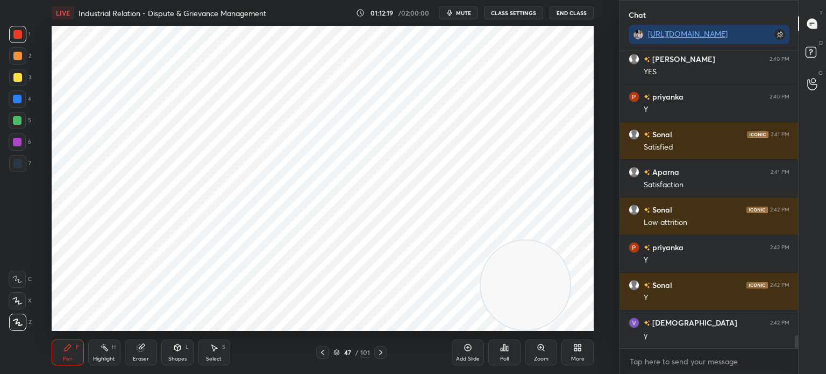
drag, startPoint x: 565, startPoint y: 70, endPoint x: 541, endPoint y: 327, distance: 257.4
click at [542, 327] on div "LIVE Industrial Relation - Dispute & Grievance Management 01:12:19 / 02:00:00 m…" at bounding box center [322, 187] width 576 height 374
click at [174, 358] on div "Shapes" at bounding box center [177, 358] width 18 height 5
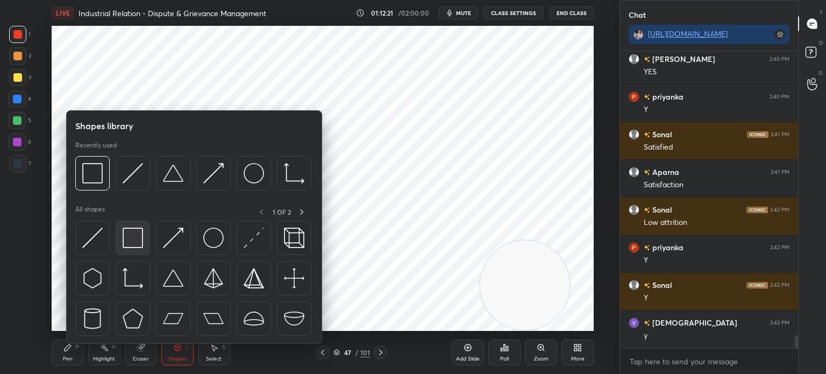
click at [123, 241] on img at bounding box center [133, 237] width 20 height 20
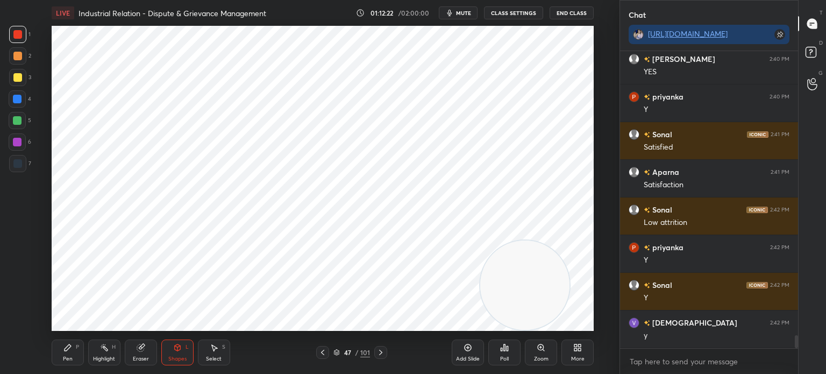
click at [15, 121] on div at bounding box center [17, 120] width 9 height 9
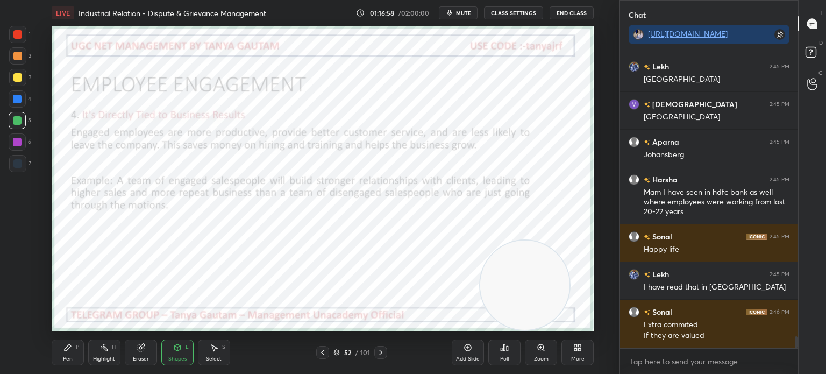
scroll to position [7142, 0]
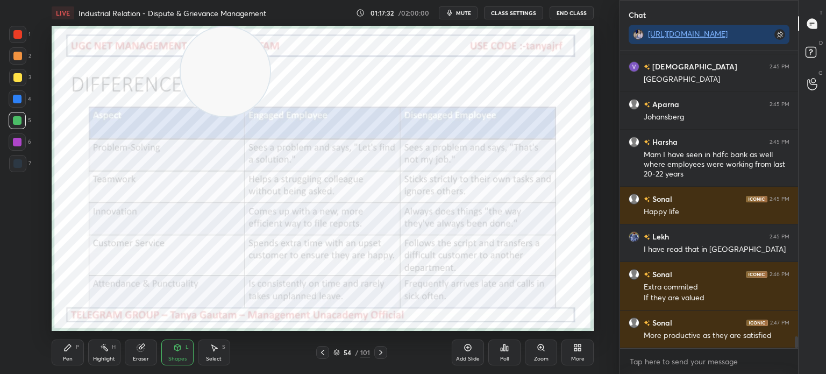
drag, startPoint x: 525, startPoint y: 300, endPoint x: 152, endPoint y: 2, distance: 477.9
click at [188, 10] on div "LIVE Industrial Relation - Dispute & Grievance Management 01:17:32 / 02:00:00 m…" at bounding box center [322, 187] width 576 height 374
drag, startPoint x: 218, startPoint y: 81, endPoint x: 95, endPoint y: 45, distance: 128.2
click at [95, 45] on video at bounding box center [97, 71] width 89 height 89
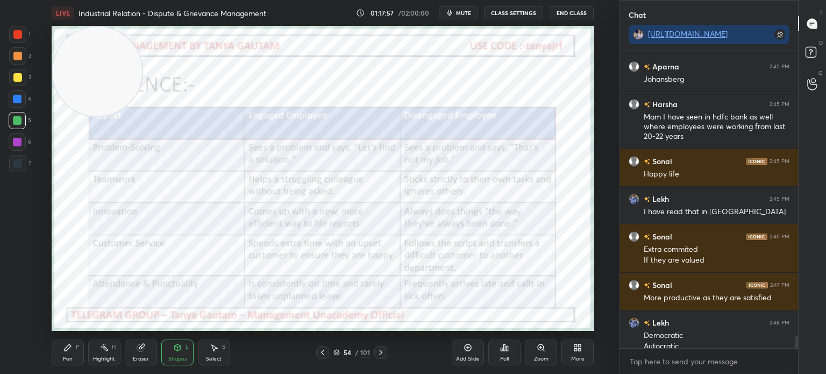
scroll to position [7190, 0]
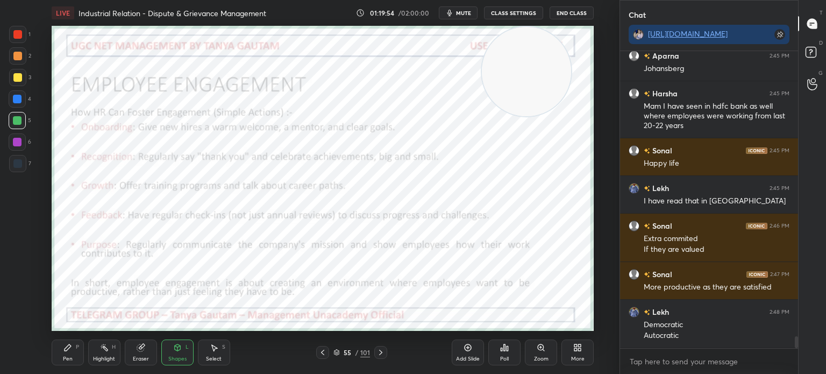
drag, startPoint x: 117, startPoint y: 93, endPoint x: 546, endPoint y: 90, distance: 428.9
click at [546, 90] on video at bounding box center [526, 71] width 89 height 89
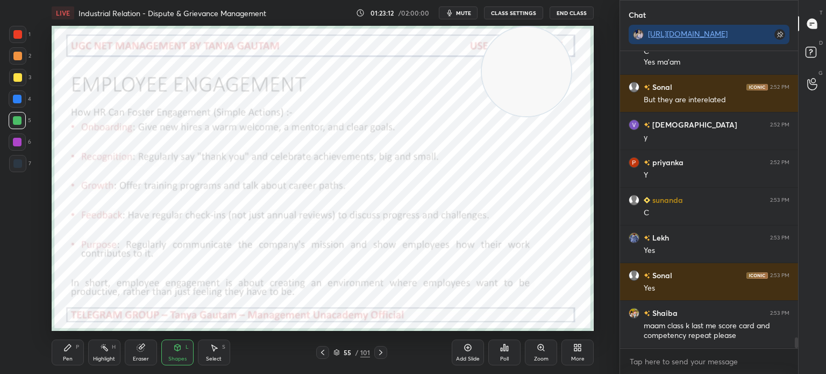
scroll to position [7860, 0]
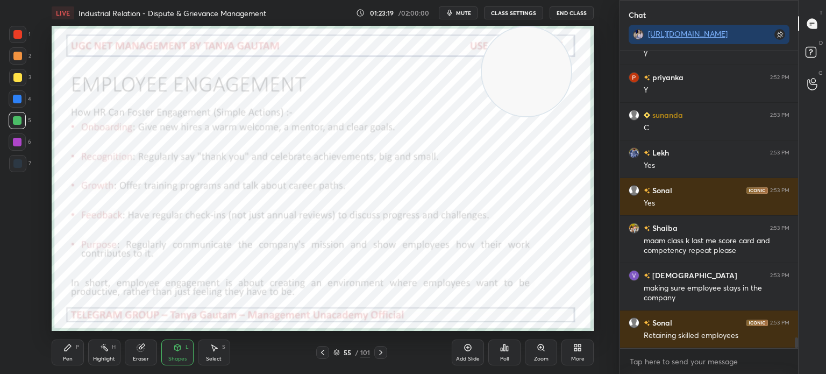
click at [467, 354] on div "Add Slide" at bounding box center [467, 352] width 32 height 26
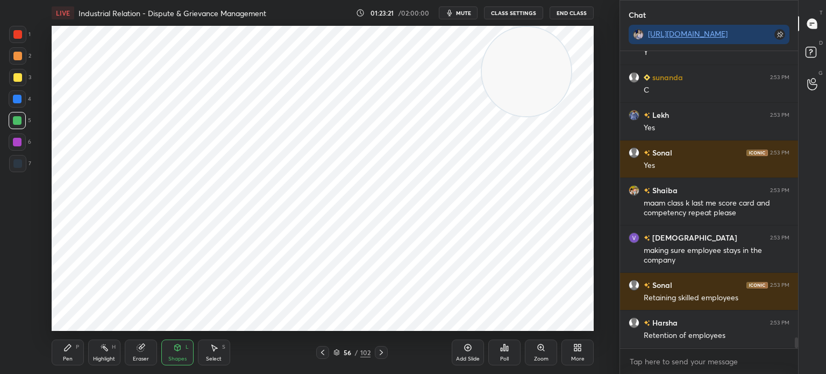
scroll to position [7972, 0]
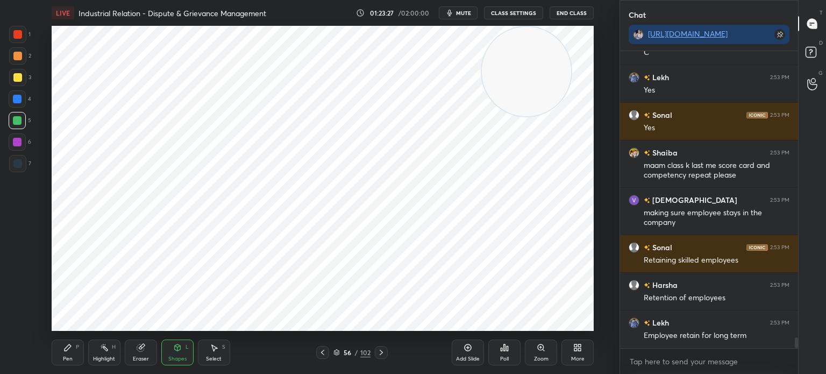
click at [21, 32] on div at bounding box center [17, 34] width 9 height 9
click at [66, 356] on div "Pen" at bounding box center [68, 358] width 10 height 5
click at [15, 326] on div at bounding box center [17, 321] width 17 height 17
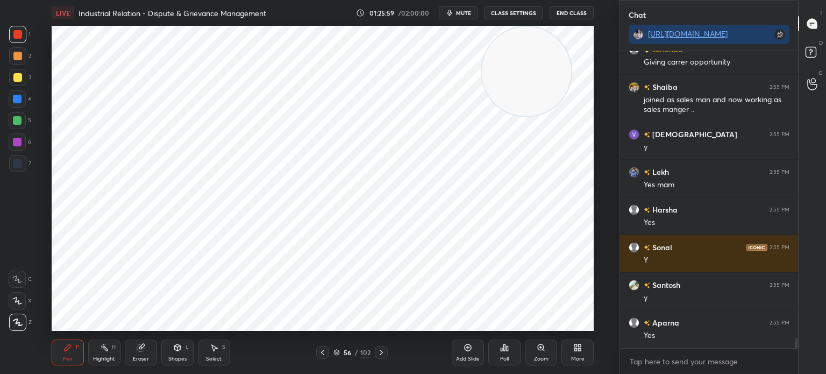
scroll to position [8434, 0]
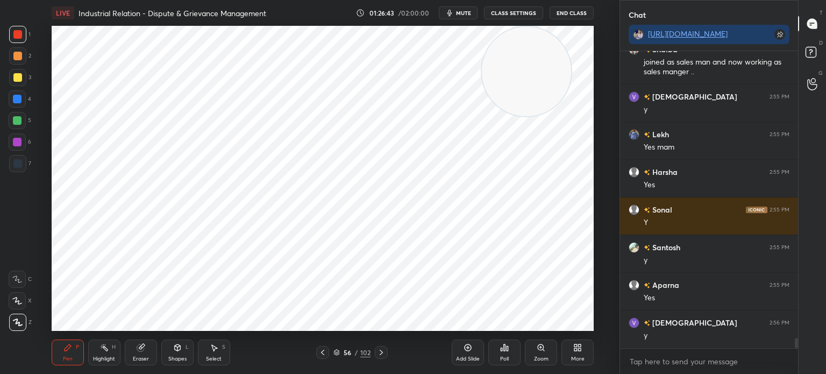
click at [472, 353] on div "Add Slide" at bounding box center [467, 352] width 32 height 26
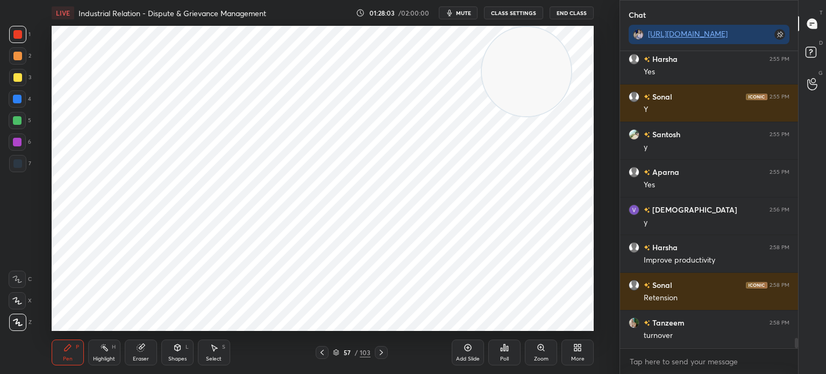
scroll to position [8584, 0]
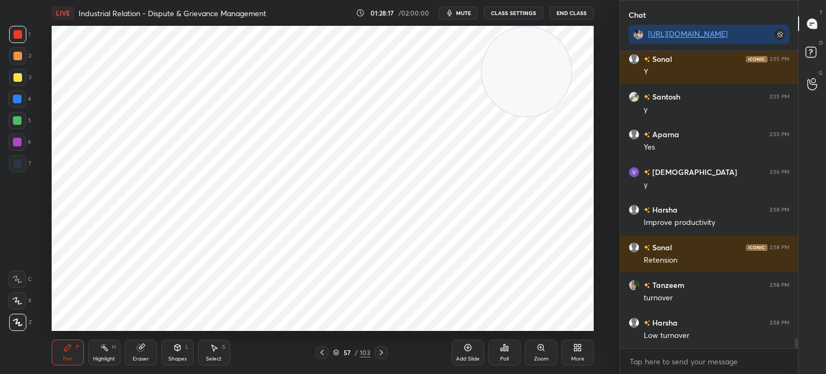
click at [16, 99] on div at bounding box center [17, 99] width 9 height 9
click at [180, 360] on div "Shapes" at bounding box center [177, 358] width 18 height 5
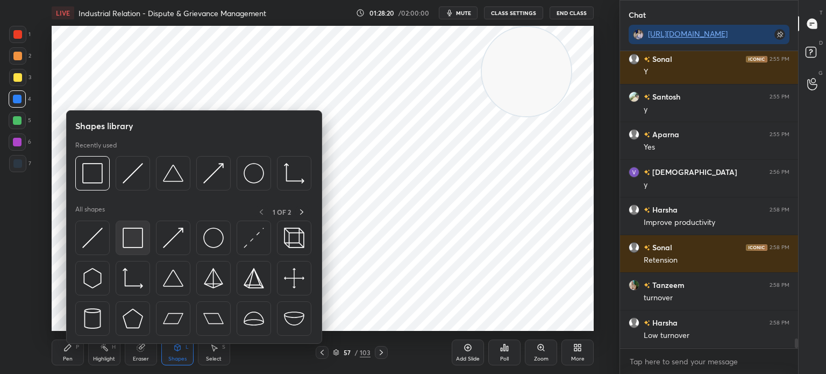
click at [127, 225] on div at bounding box center [133, 237] width 34 height 34
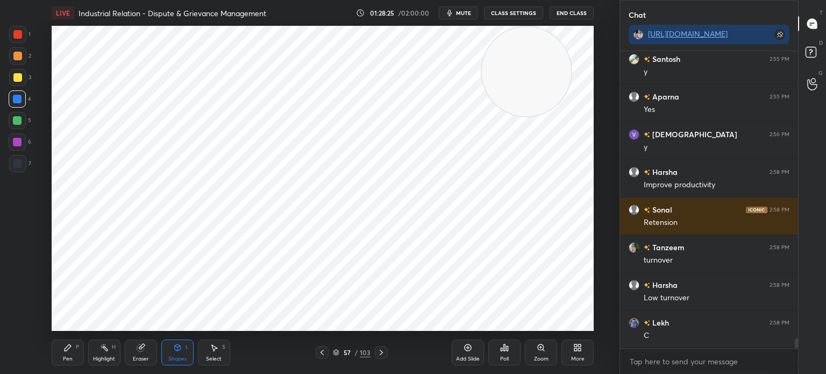
scroll to position [8659, 0]
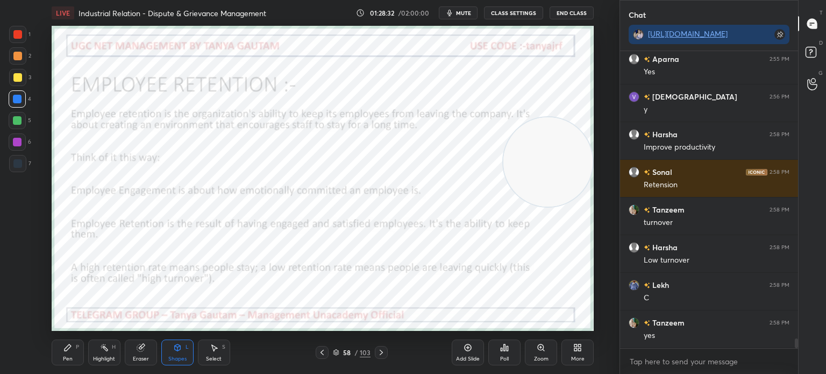
drag, startPoint x: 535, startPoint y: 92, endPoint x: 577, endPoint y: 182, distance: 99.3
click at [577, 182] on video at bounding box center [547, 161] width 89 height 89
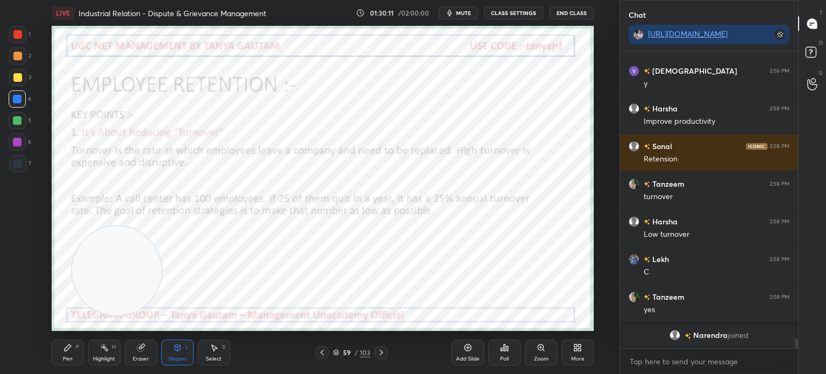
drag, startPoint x: 546, startPoint y: 166, endPoint x: 105, endPoint y: 270, distance: 453.0
click at [107, 273] on video at bounding box center [116, 270] width 89 height 89
click at [19, 38] on div at bounding box center [17, 34] width 9 height 9
click at [64, 359] on div "Pen" at bounding box center [68, 358] width 10 height 5
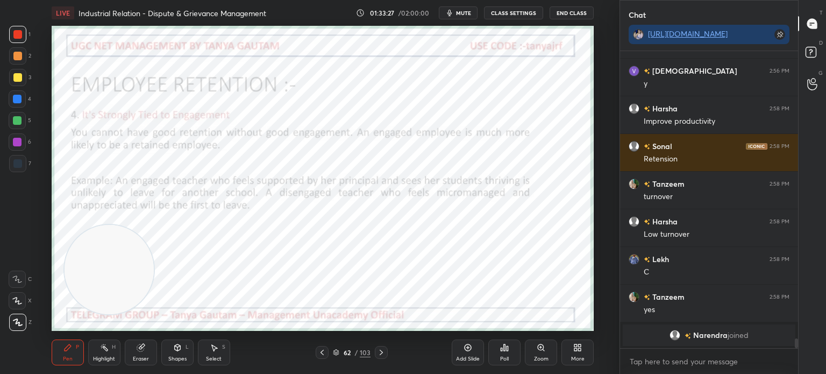
click at [467, 14] on span "mute" at bounding box center [463, 13] width 15 height 8
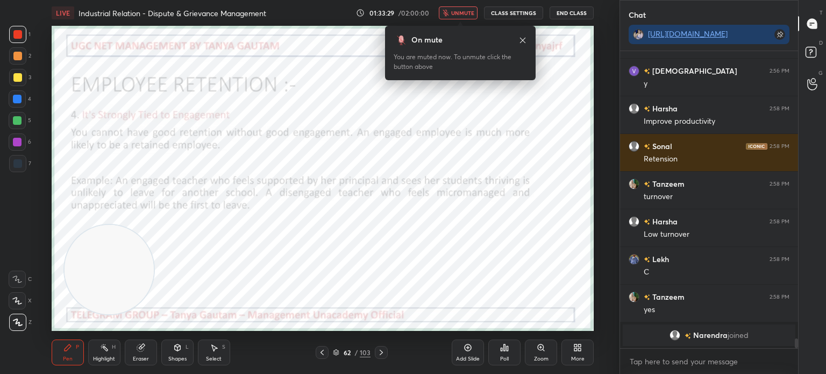
click at [464, 13] on span "unmute" at bounding box center [462, 13] width 23 height 8
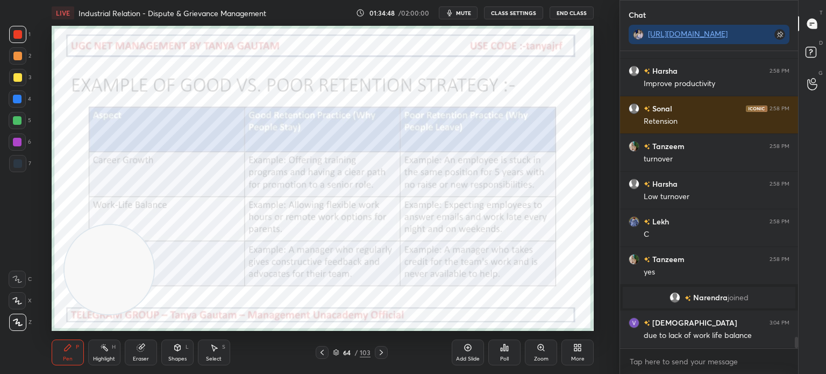
scroll to position [7688, 0]
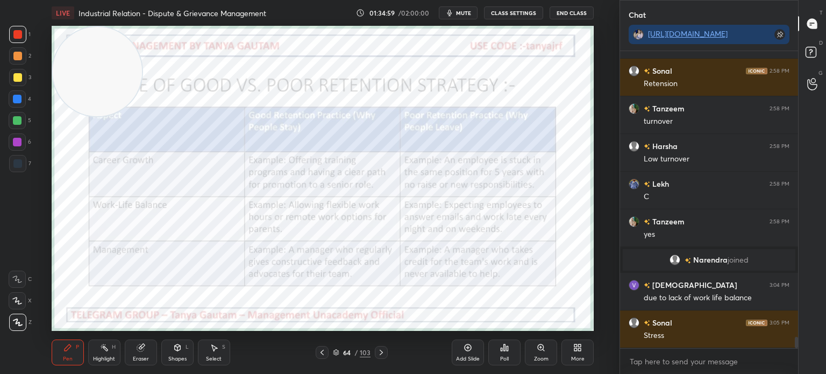
drag, startPoint x: 108, startPoint y: 281, endPoint x: 41, endPoint y: 48, distance: 242.2
click at [41, 48] on div "Setting up your live class Poll for secs No correct answer Start poll" at bounding box center [322, 178] width 576 height 305
drag, startPoint x: 98, startPoint y: 68, endPoint x: 76, endPoint y: 69, distance: 22.1
click at [76, 69] on video at bounding box center [97, 71] width 89 height 89
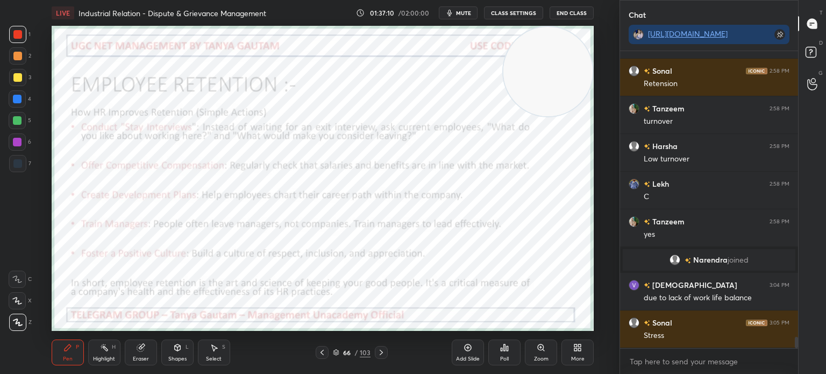
drag, startPoint x: 103, startPoint y: 69, endPoint x: 580, endPoint y: 24, distance: 479.4
click at [580, 24] on div "LIVE Industrial Relation - Dispute & Grievance Management 01:37:10 / 02:00:00 m…" at bounding box center [322, 187] width 576 height 374
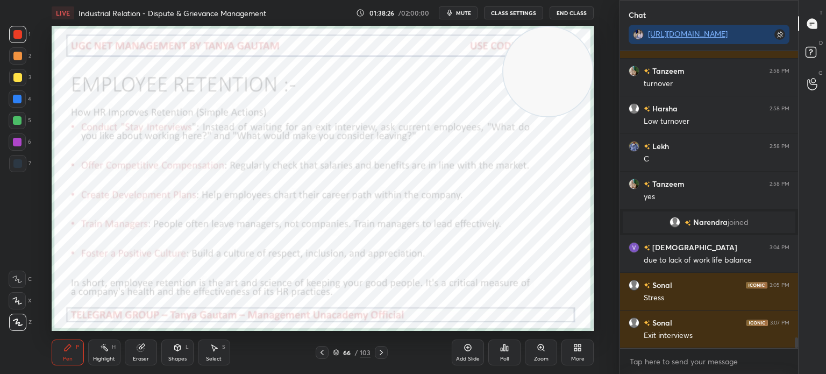
scroll to position [7763, 0]
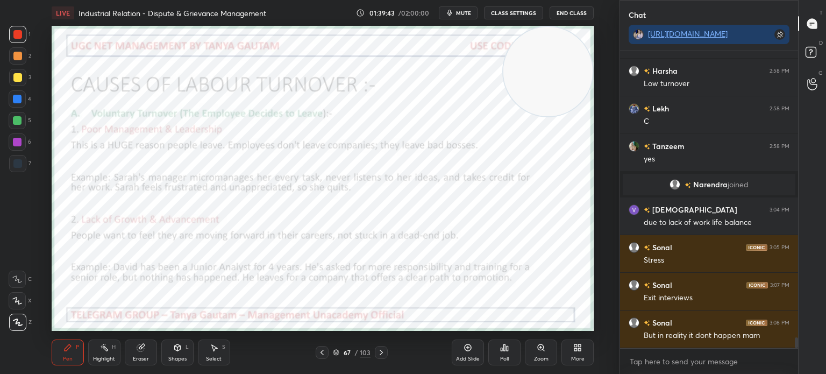
click at [177, 356] on div "Shapes" at bounding box center [177, 358] width 18 height 5
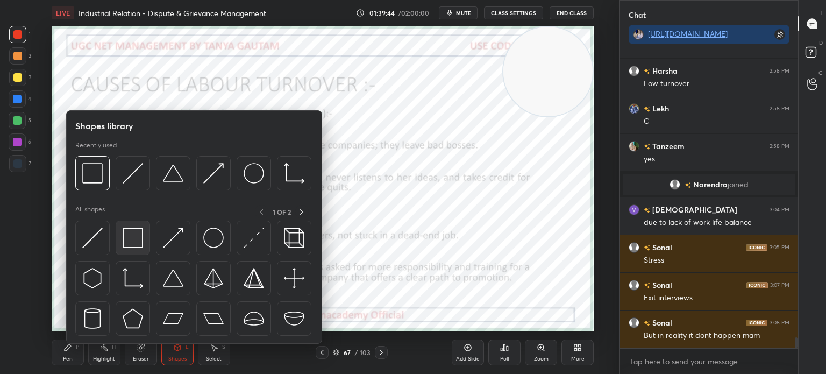
click at [127, 238] on img at bounding box center [133, 237] width 20 height 20
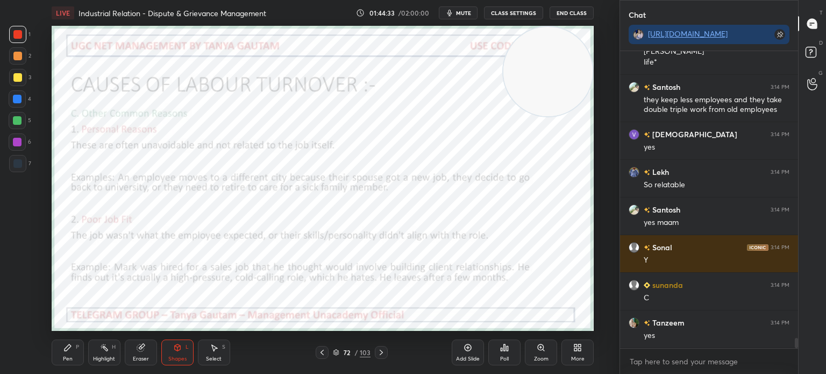
scroll to position [8228, 0]
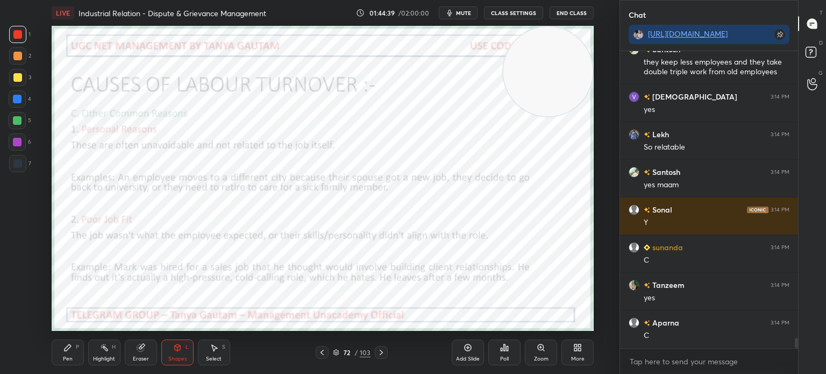
click at [379, 357] on div at bounding box center [381, 352] width 13 height 13
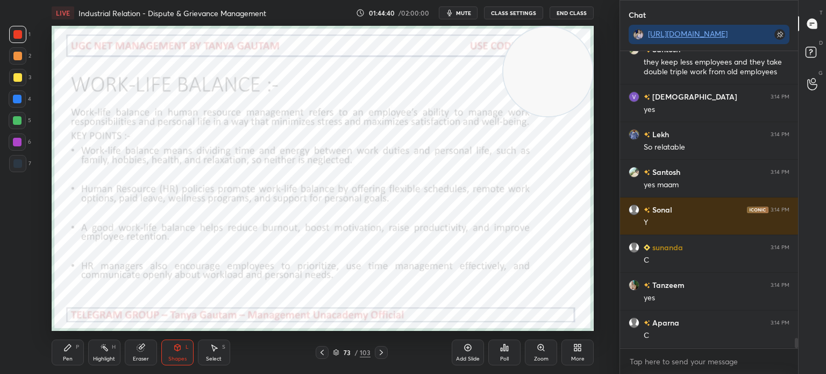
click at [320, 355] on icon at bounding box center [322, 352] width 9 height 9
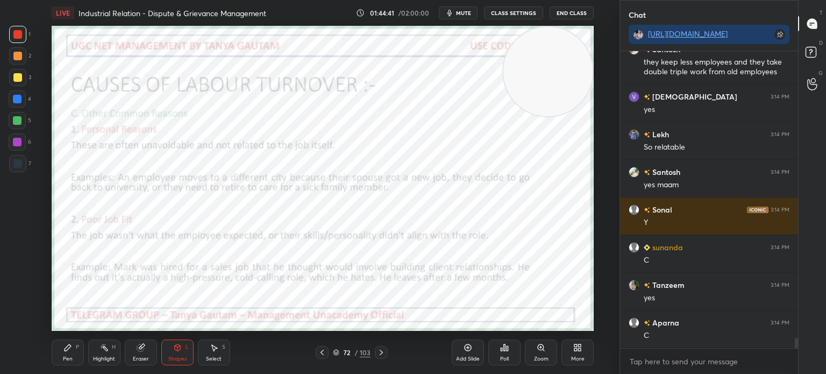
click at [461, 351] on div "Add Slide" at bounding box center [467, 352] width 32 height 26
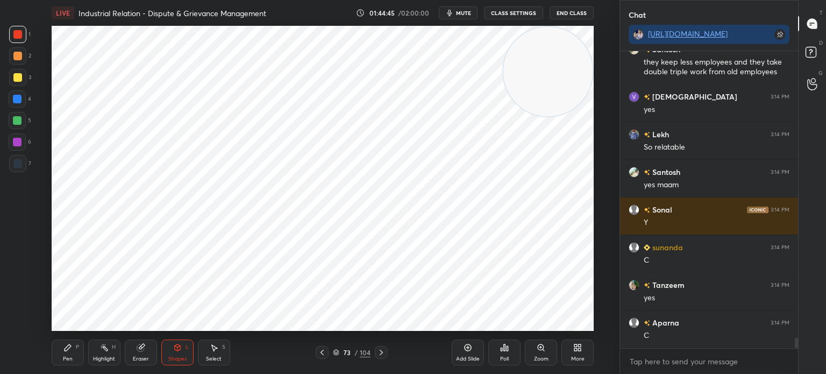
scroll to position [8266, 0]
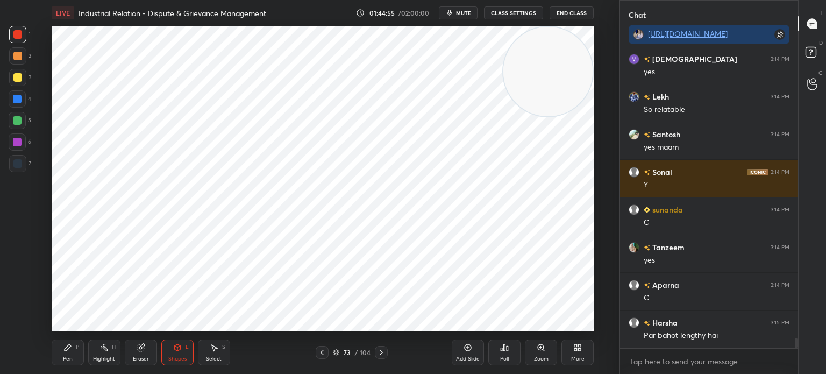
click at [15, 36] on div at bounding box center [17, 34] width 9 height 9
click at [67, 353] on div "Pen P" at bounding box center [68, 352] width 32 height 26
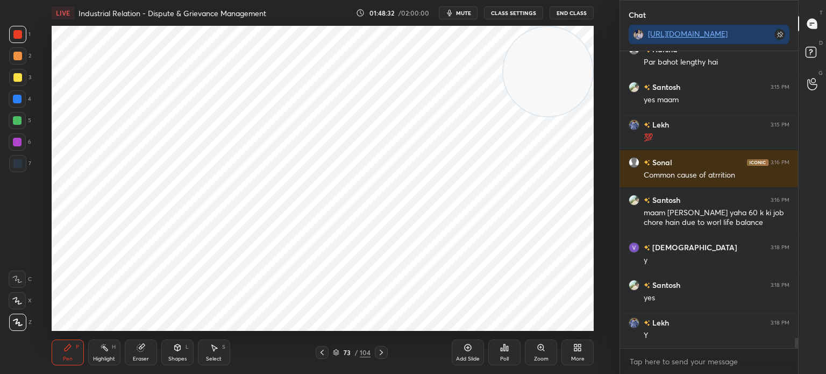
scroll to position [8576, 0]
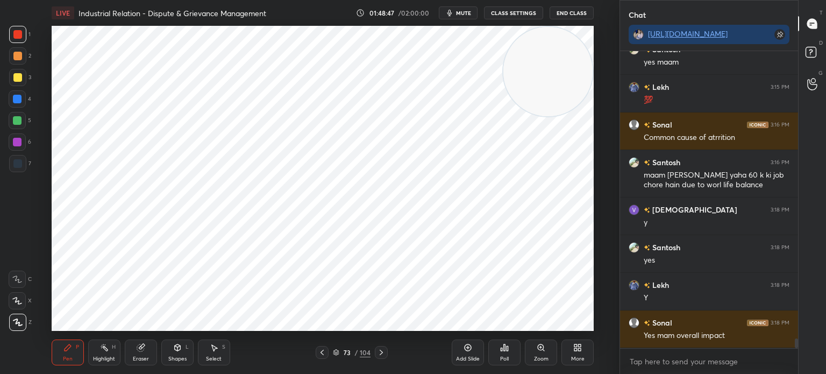
click at [472, 350] on div "Add Slide" at bounding box center [467, 352] width 32 height 26
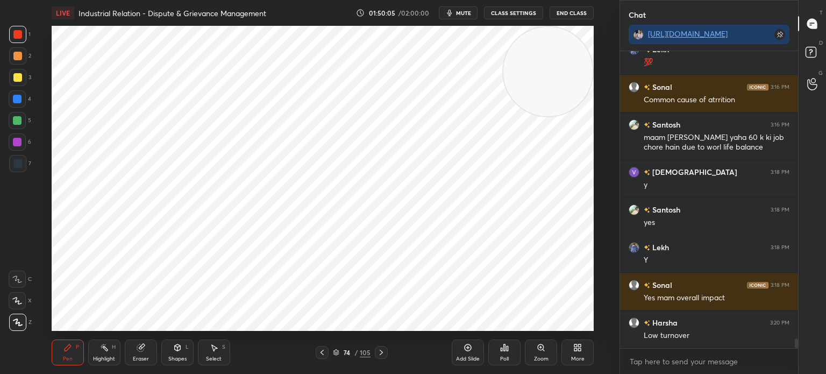
click at [16, 118] on div at bounding box center [17, 120] width 9 height 9
click at [174, 352] on div "Shapes L" at bounding box center [177, 352] width 32 height 26
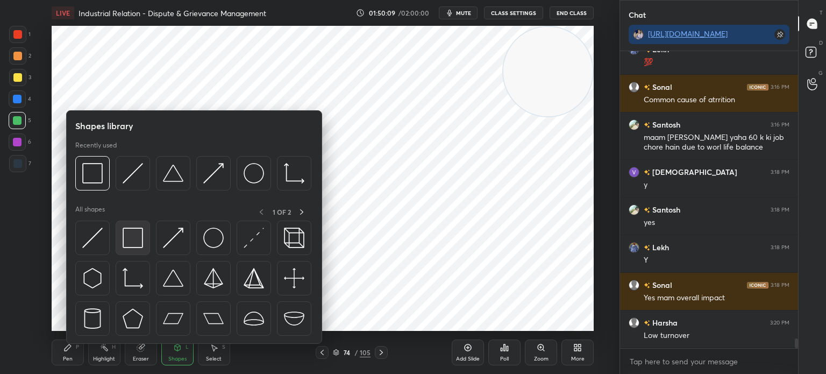
click at [132, 238] on img at bounding box center [133, 237] width 20 height 20
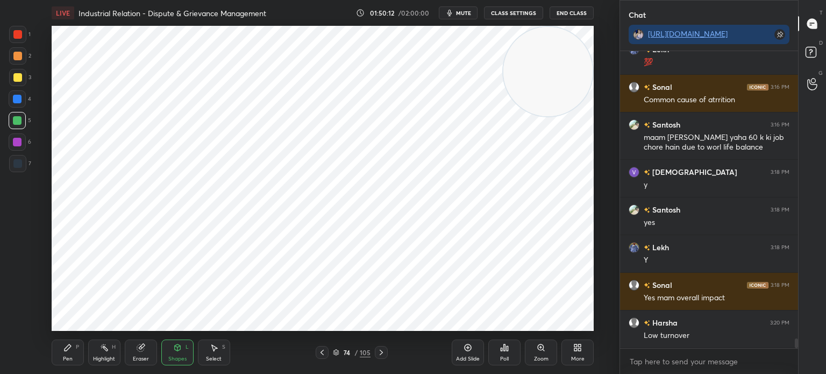
scroll to position [8652, 0]
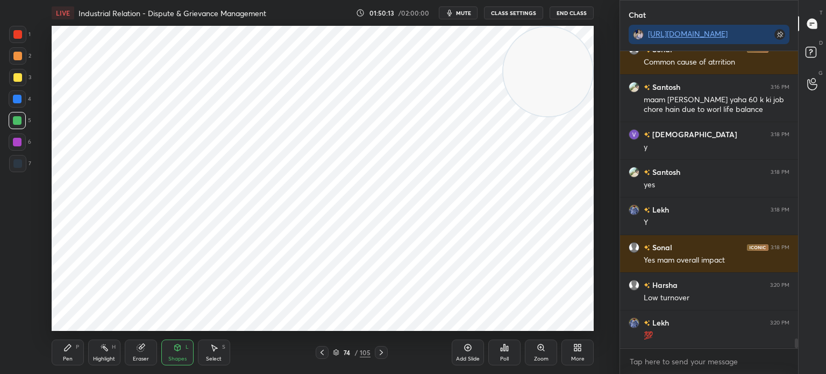
click at [451, 15] on icon "button" at bounding box center [449, 13] width 5 height 6
click at [452, 12] on button "unmute" at bounding box center [458, 12] width 39 height 13
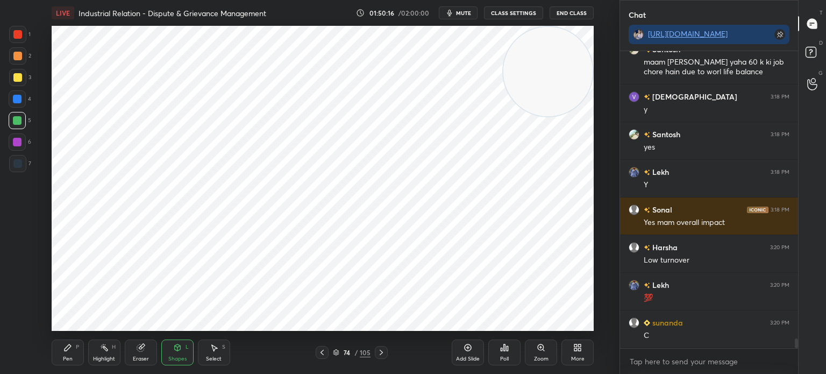
click at [382, 352] on icon at bounding box center [380, 351] width 3 height 5
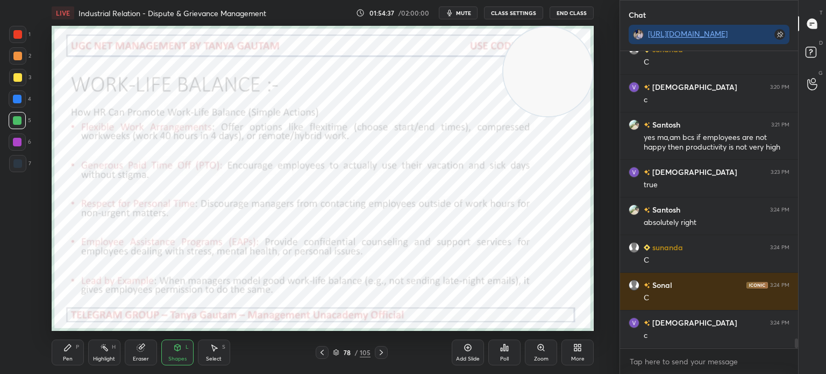
scroll to position [9000, 0]
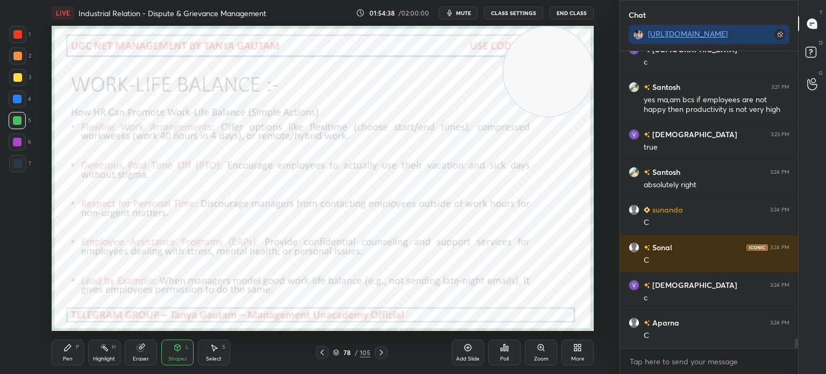
click at [75, 358] on div "Pen P" at bounding box center [68, 352] width 32 height 26
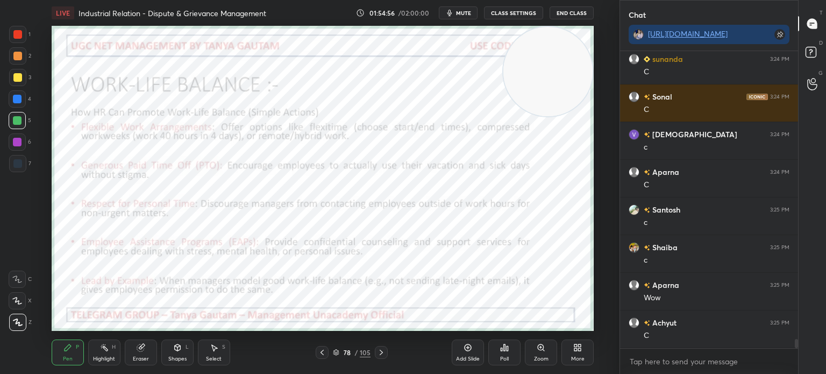
scroll to position [9188, 0]
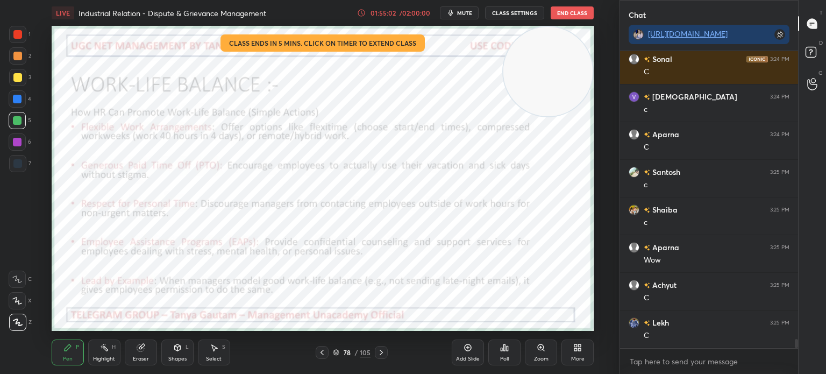
click at [393, 14] on div "01:55:02" at bounding box center [383, 13] width 30 height 6
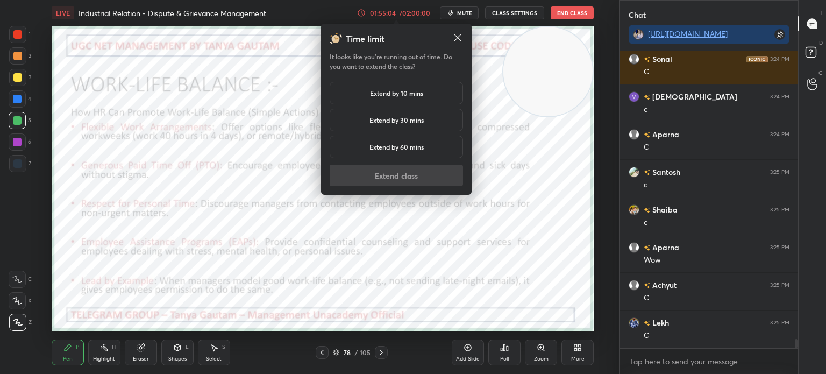
click at [406, 89] on h5 "Extend by 10 mins" at bounding box center [396, 93] width 53 height 10
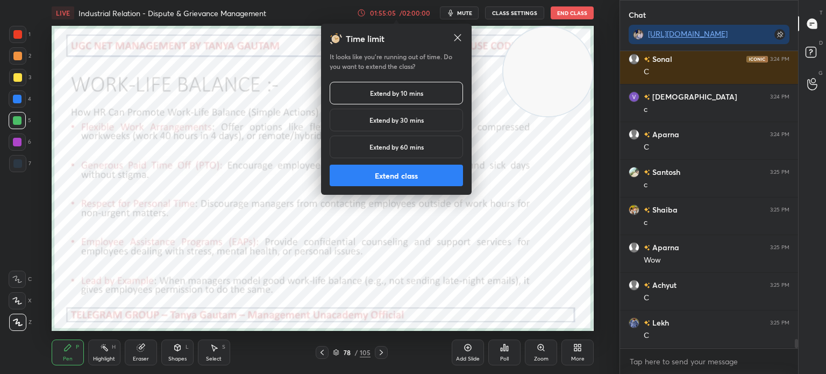
click at [394, 176] on button "Extend class" at bounding box center [395, 174] width 133 height 21
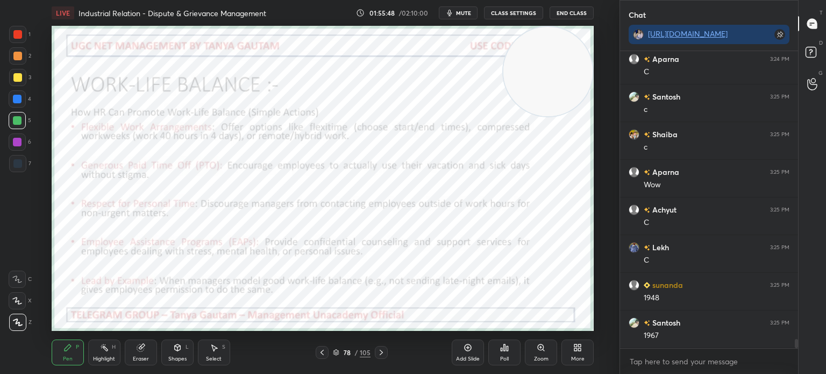
scroll to position [9301, 0]
click at [463, 348] on icon at bounding box center [467, 347] width 9 height 9
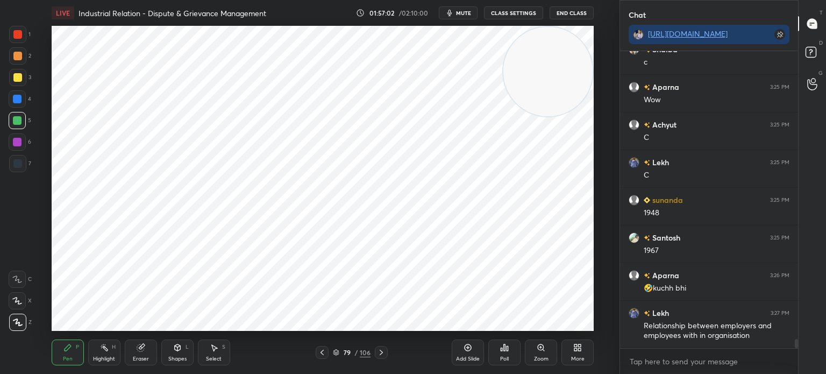
scroll to position [9396, 0]
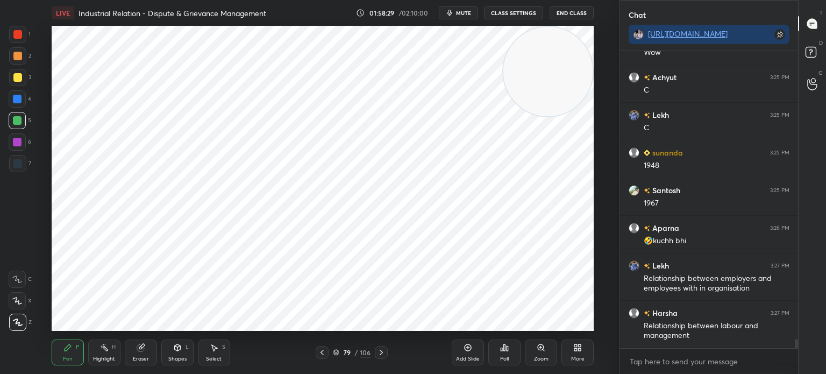
click at [452, 12] on icon "button" at bounding box center [449, 13] width 5 height 6
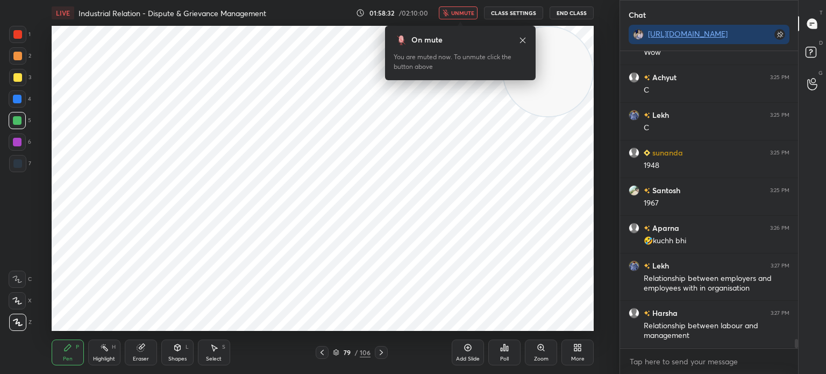
click at [455, 12] on span "unmute" at bounding box center [462, 13] width 23 height 8
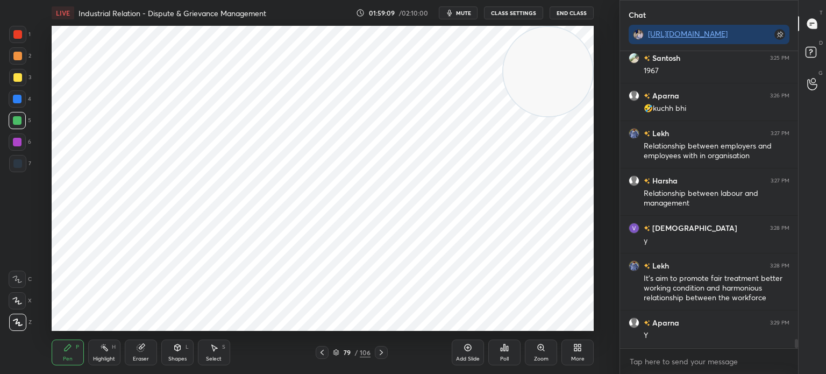
scroll to position [9565, 0]
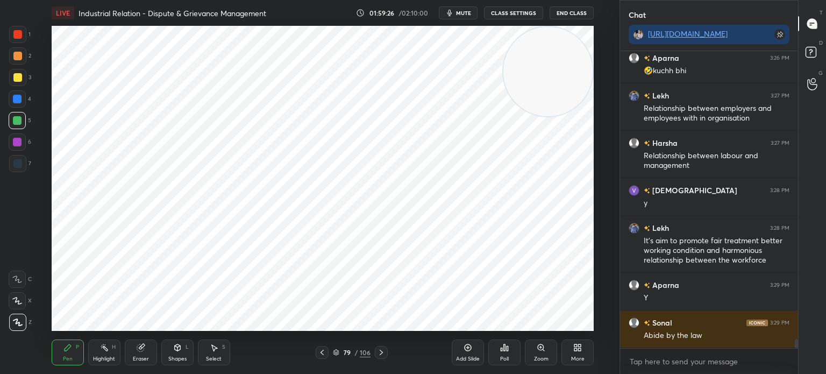
click at [464, 344] on icon at bounding box center [467, 347] width 9 height 9
click at [16, 101] on div at bounding box center [17, 99] width 9 height 9
click at [172, 351] on div "Shapes L" at bounding box center [177, 352] width 32 height 26
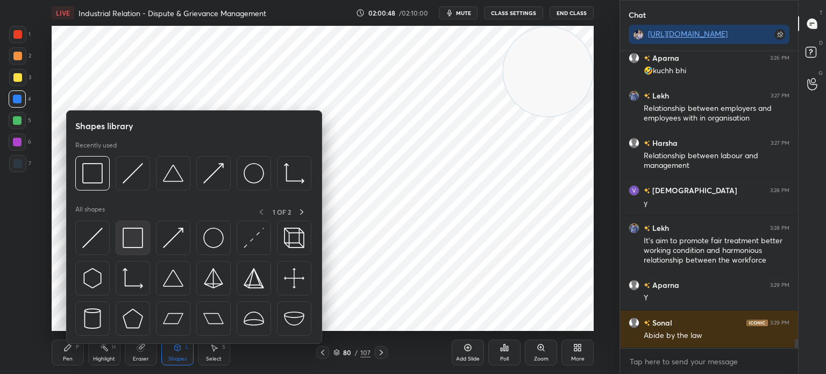
click at [135, 245] on img at bounding box center [133, 237] width 20 height 20
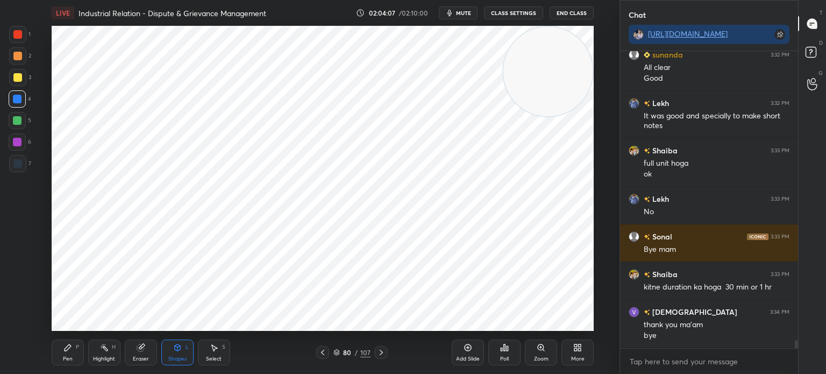
scroll to position [10426, 0]
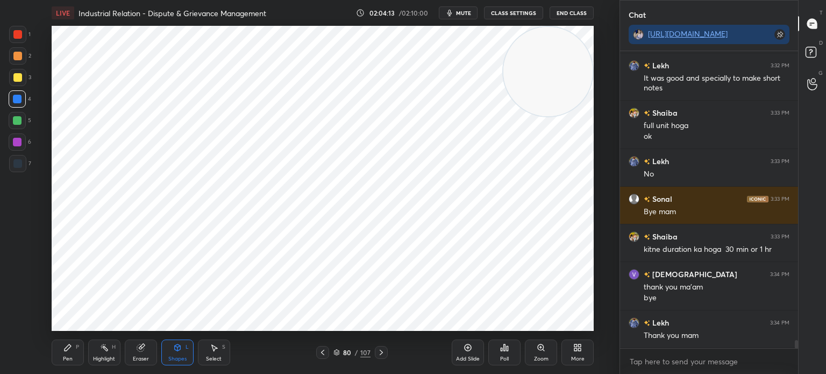
click at [570, 11] on button "End Class" at bounding box center [571, 12] width 44 height 13
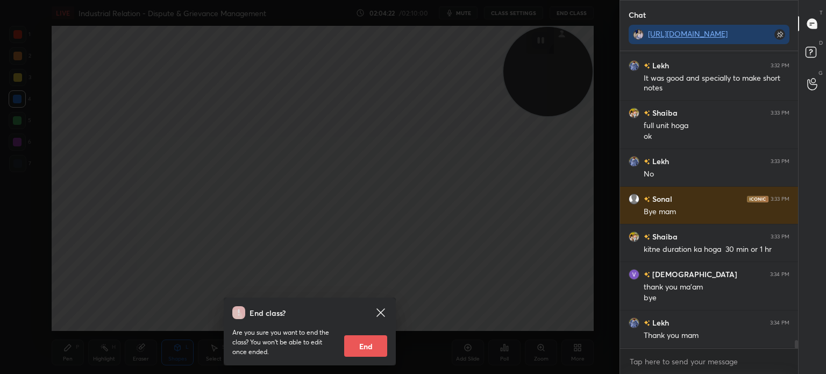
click at [371, 349] on button "End" at bounding box center [365, 345] width 43 height 21
type textarea "x"
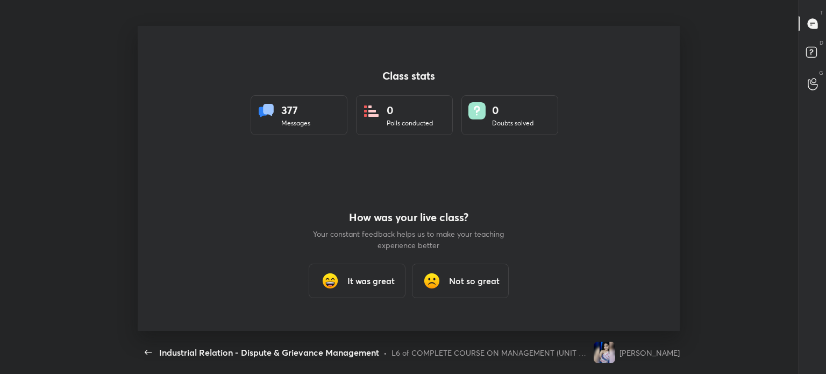
scroll to position [0, 0]
click at [383, 283] on h3 "It was great" at bounding box center [370, 280] width 47 height 13
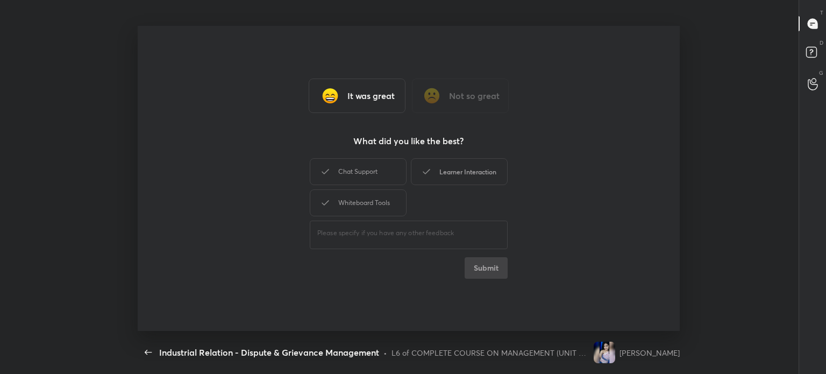
click at [462, 170] on div "Learner Interaction" at bounding box center [459, 171] width 97 height 27
click at [489, 272] on button "Submit" at bounding box center [485, 267] width 43 height 21
